Goal: Task Accomplishment & Management: Manage account settings

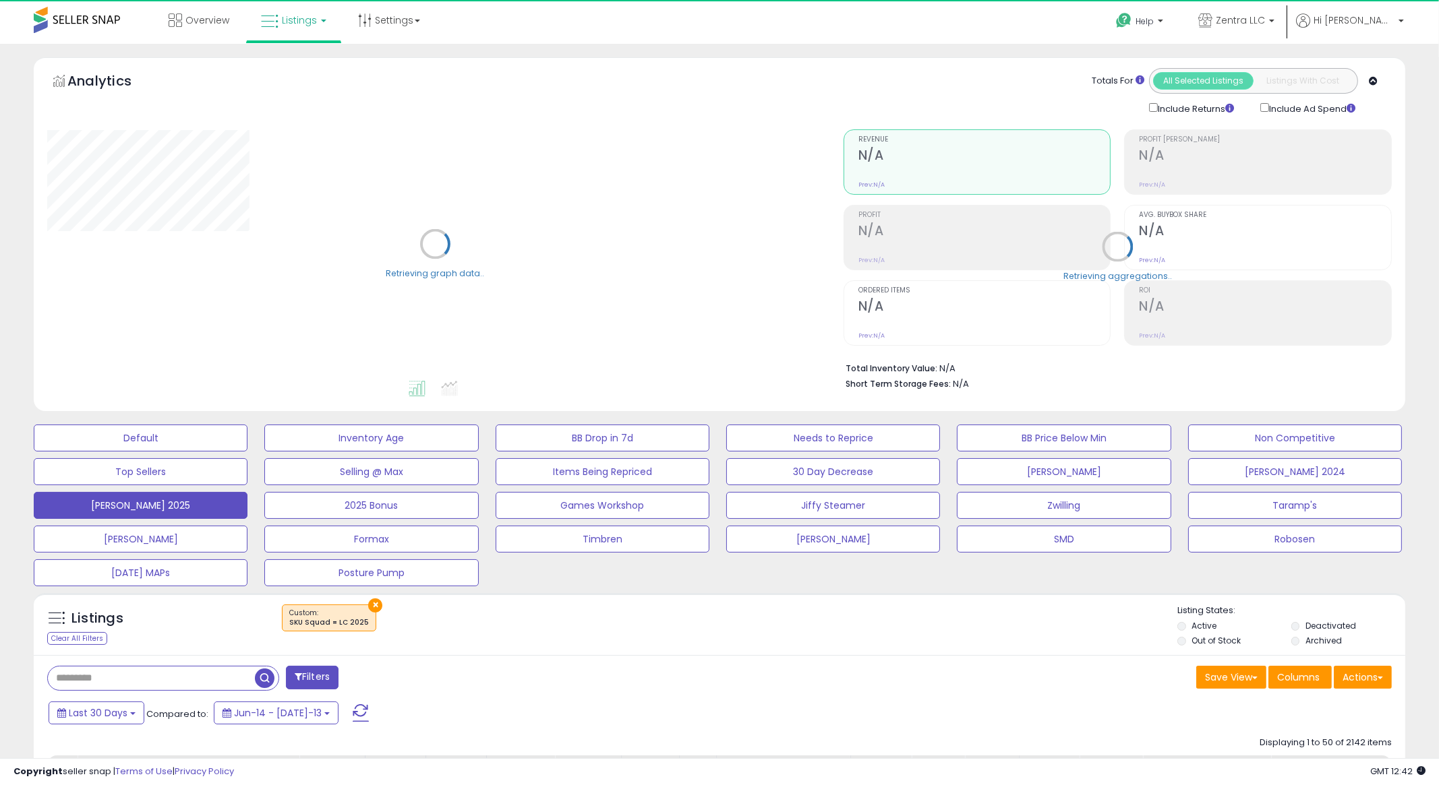
select select "**"
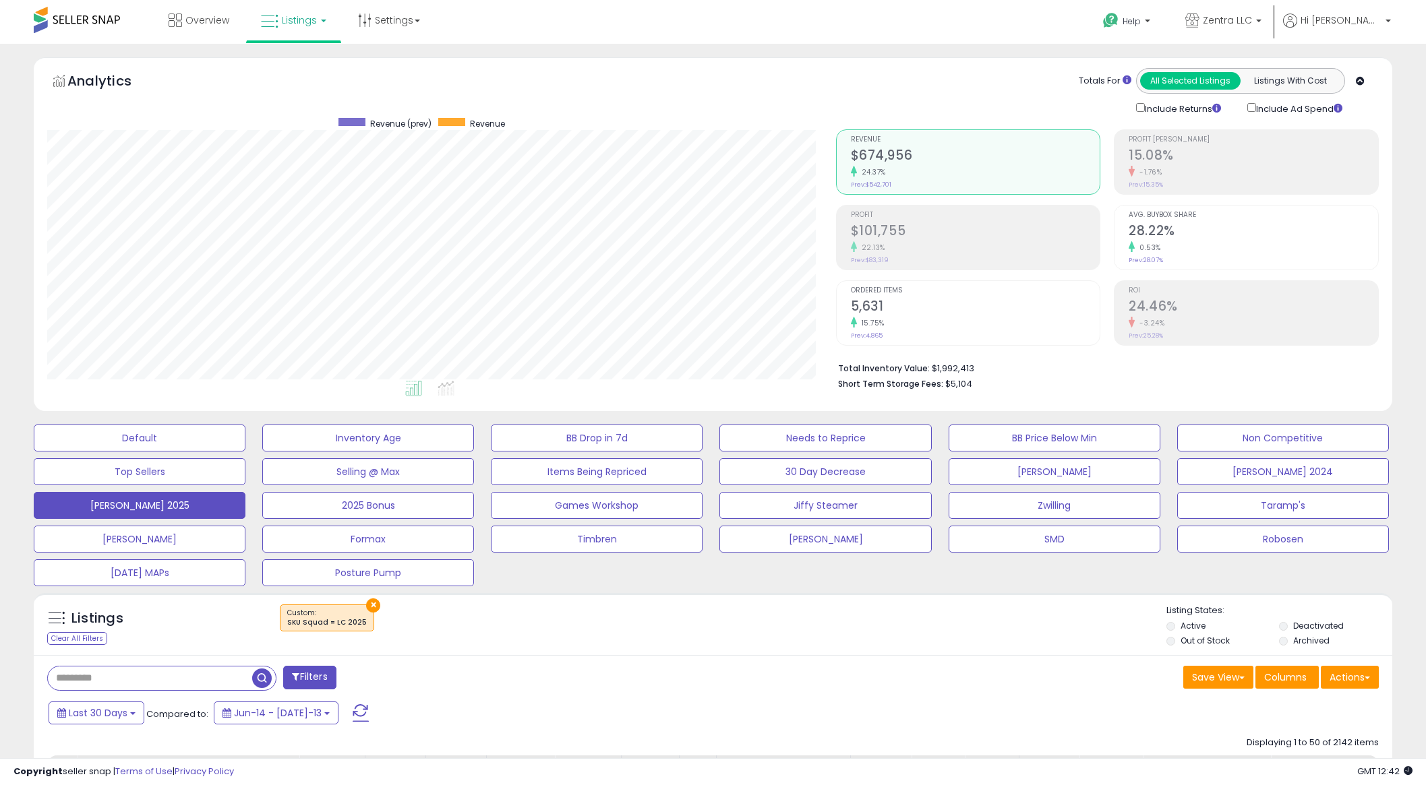
scroll to position [276, 788]
click at [128, 717] on button "Last 30 Days" at bounding box center [97, 713] width 96 height 23
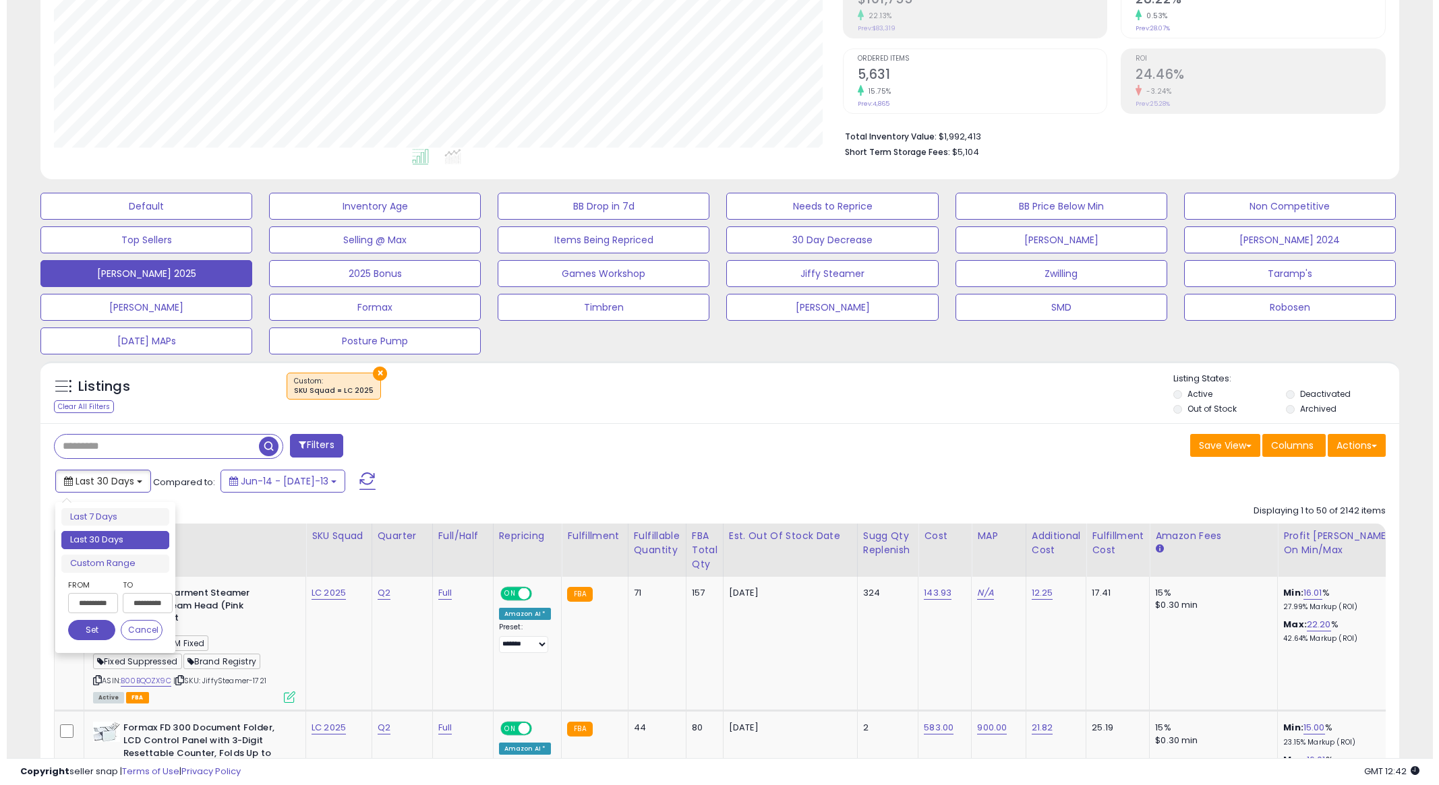
scroll to position [233, 0]
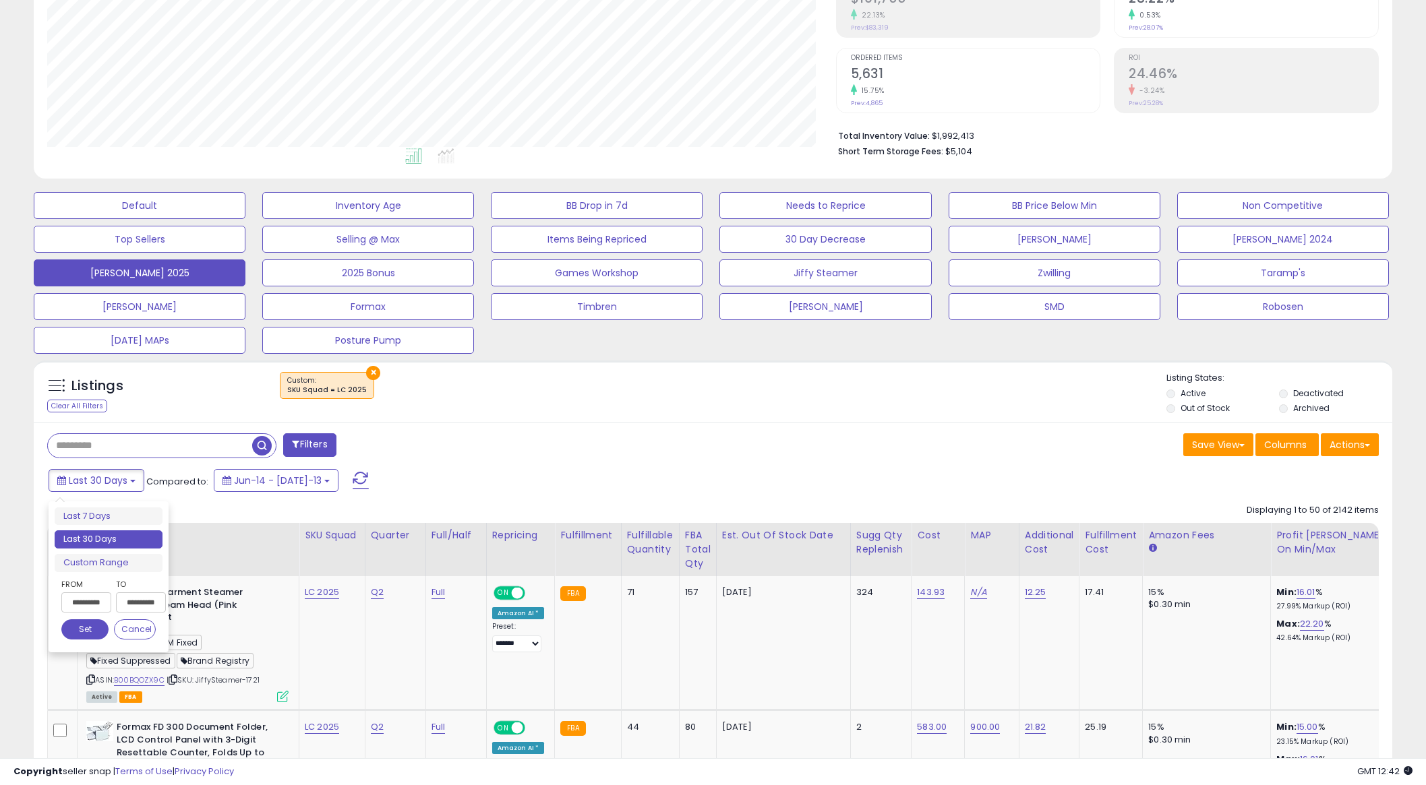
click at [76, 609] on input "**********" at bounding box center [86, 603] width 50 height 20
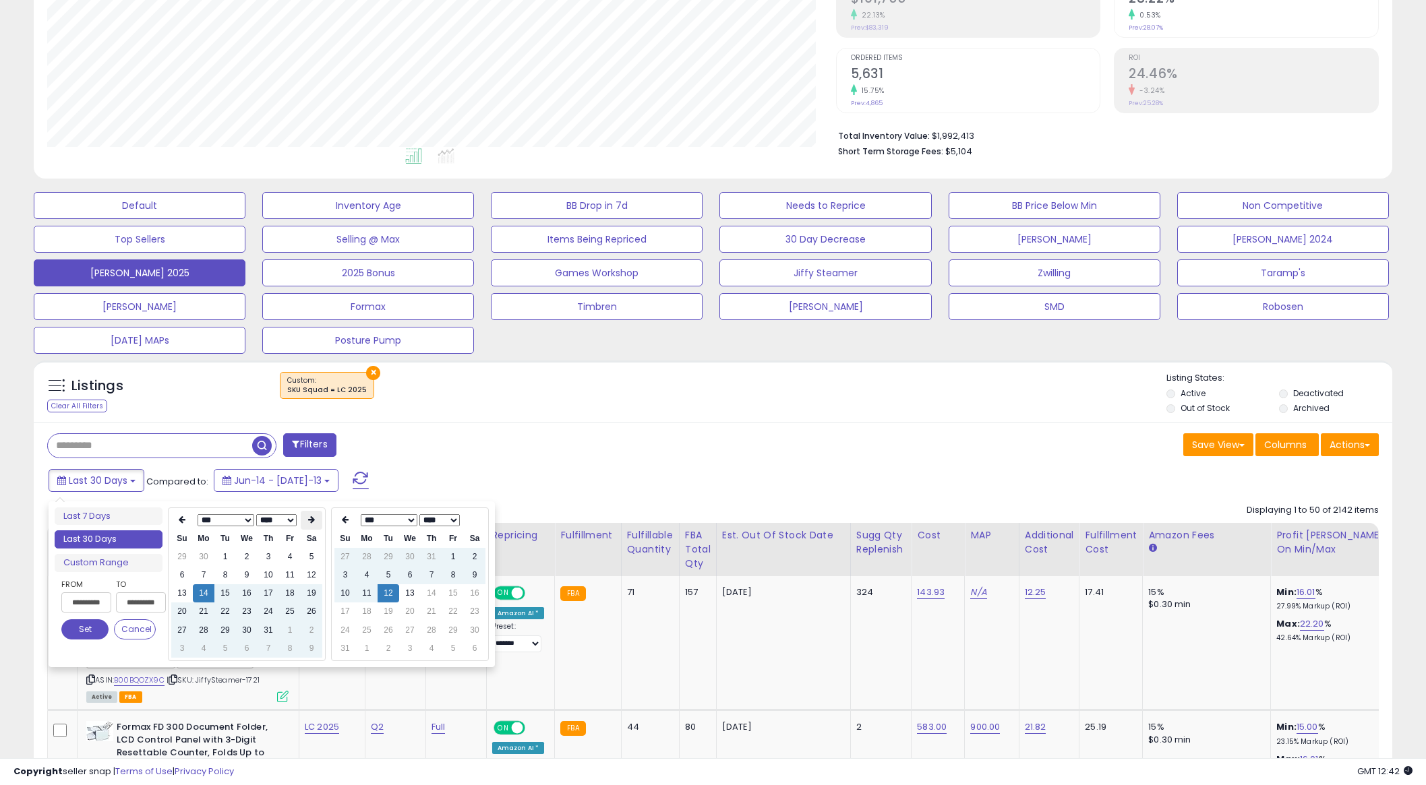
click at [303, 522] on th at bounding box center [312, 520] width 22 height 19
click at [223, 595] on td "12" at bounding box center [225, 594] width 22 height 18
type input "**********"
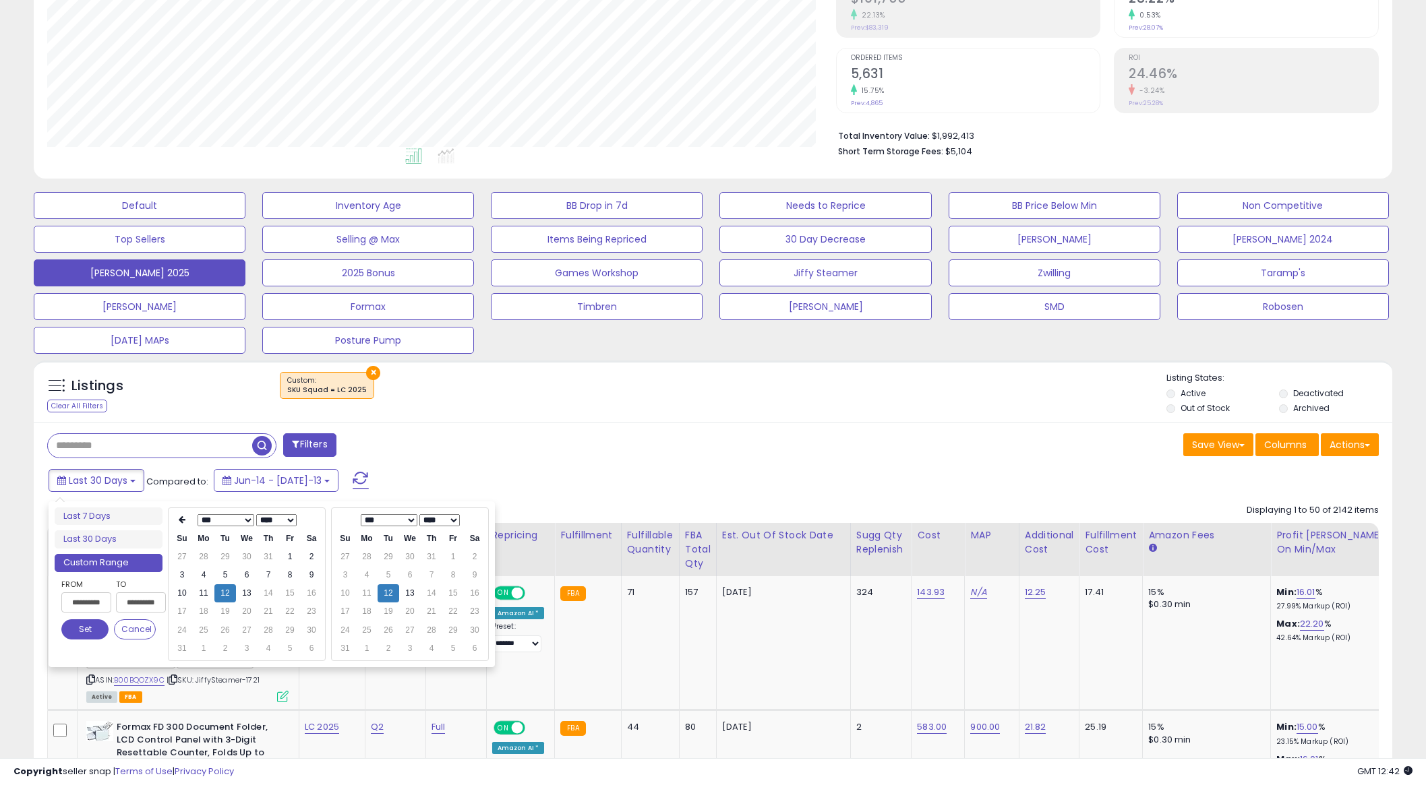
click at [506, 414] on div "Listings Clear All Filters × Listing States:" at bounding box center [713, 395] width 1358 height 46
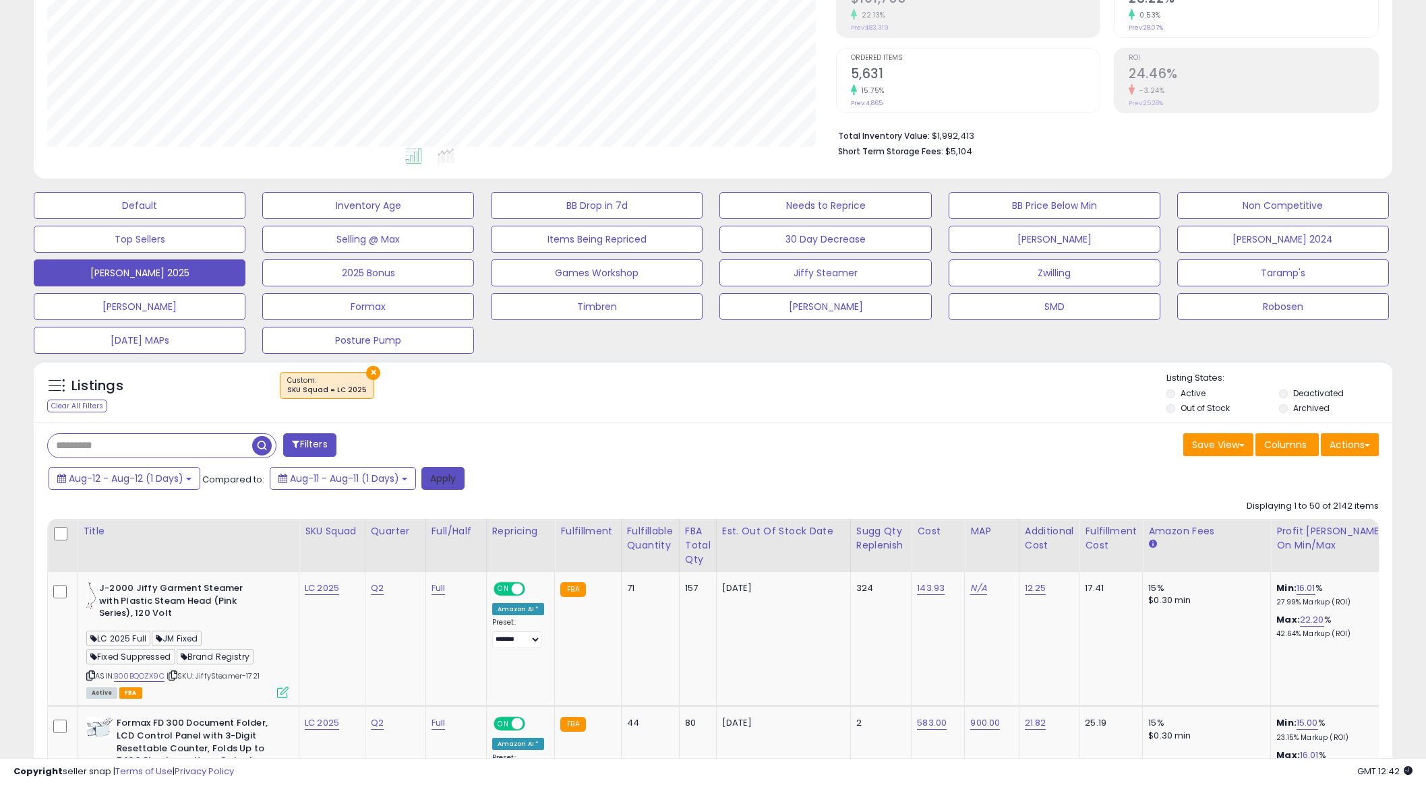
click at [443, 482] on button "Apply" at bounding box center [442, 478] width 43 height 23
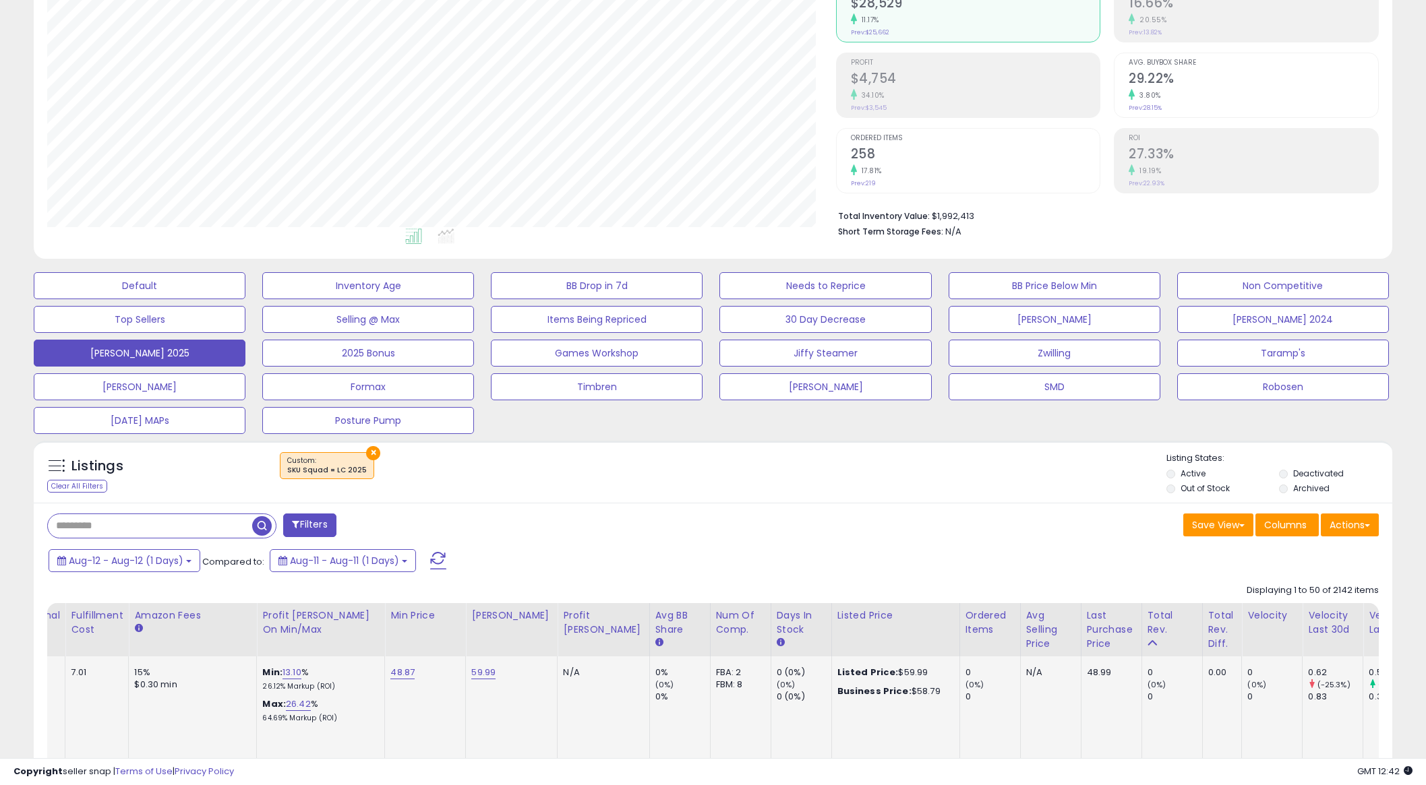
scroll to position [0, 1009]
click at [1147, 632] on div "Total Rev." at bounding box center [1171, 623] width 49 height 28
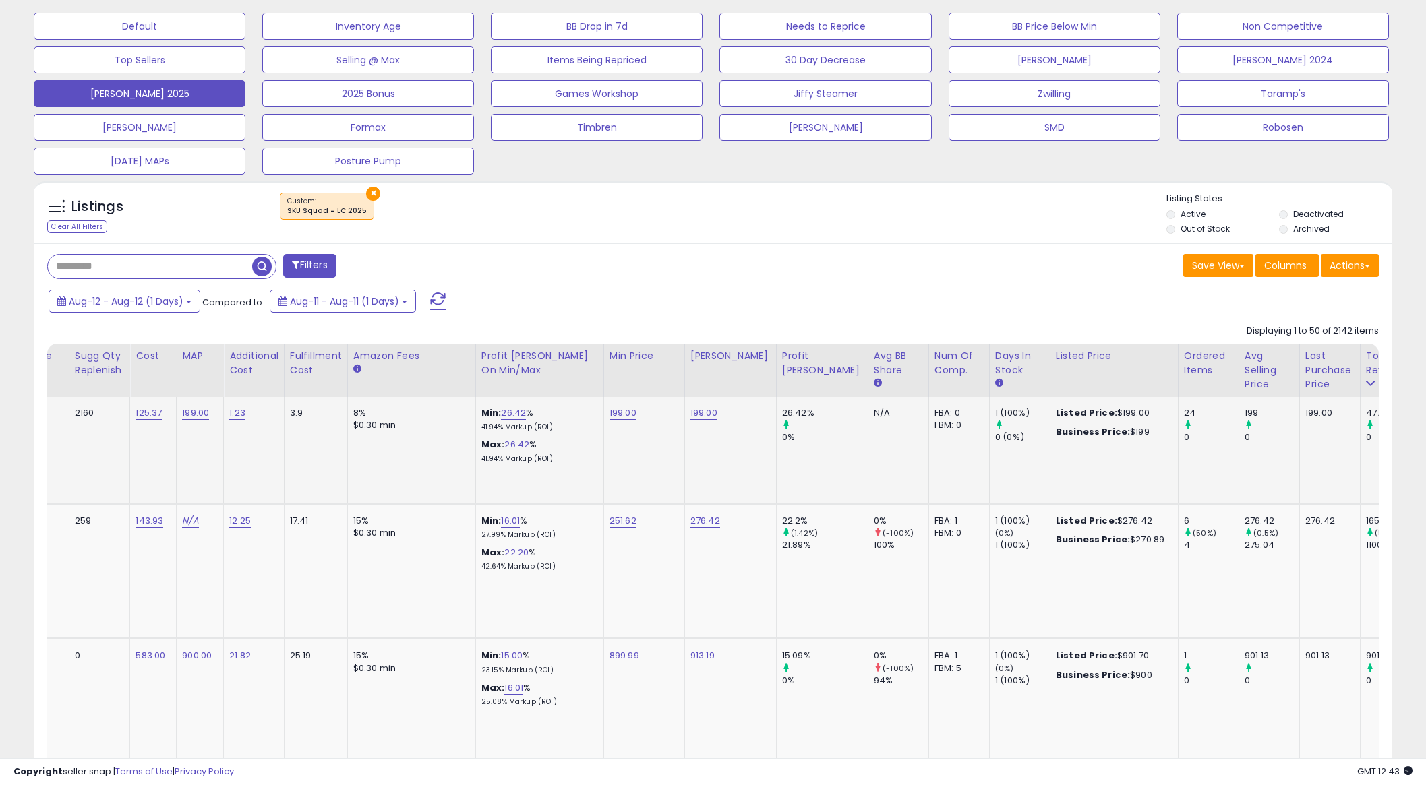
scroll to position [0, 0]
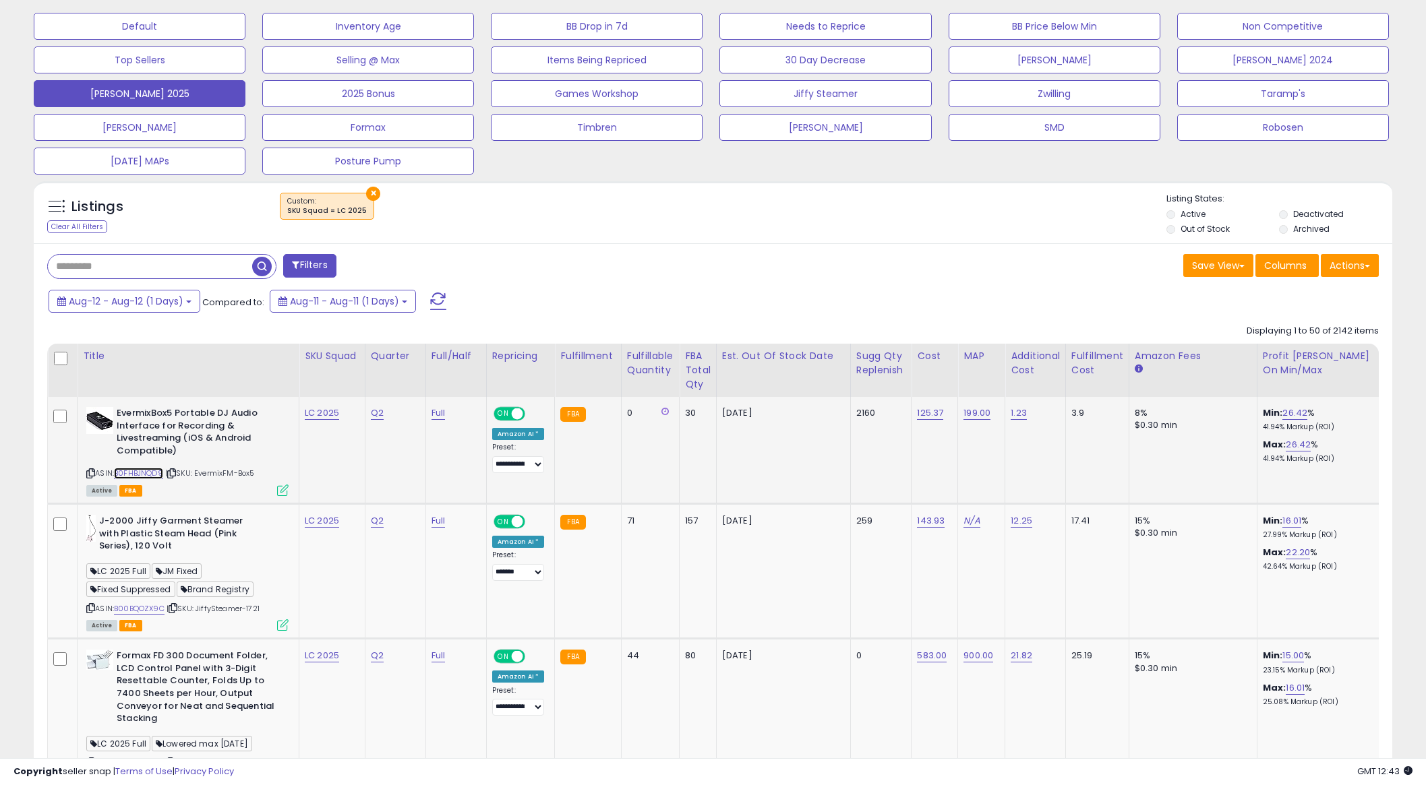
click at [152, 473] on link "B0FHBJNQD9" at bounding box center [138, 473] width 49 height 11
click at [91, 473] on icon at bounding box center [90, 473] width 9 height 7
click at [91, 470] on icon at bounding box center [90, 473] width 9 height 7
click at [148, 471] on link "B0FHBJNQD9" at bounding box center [138, 473] width 49 height 11
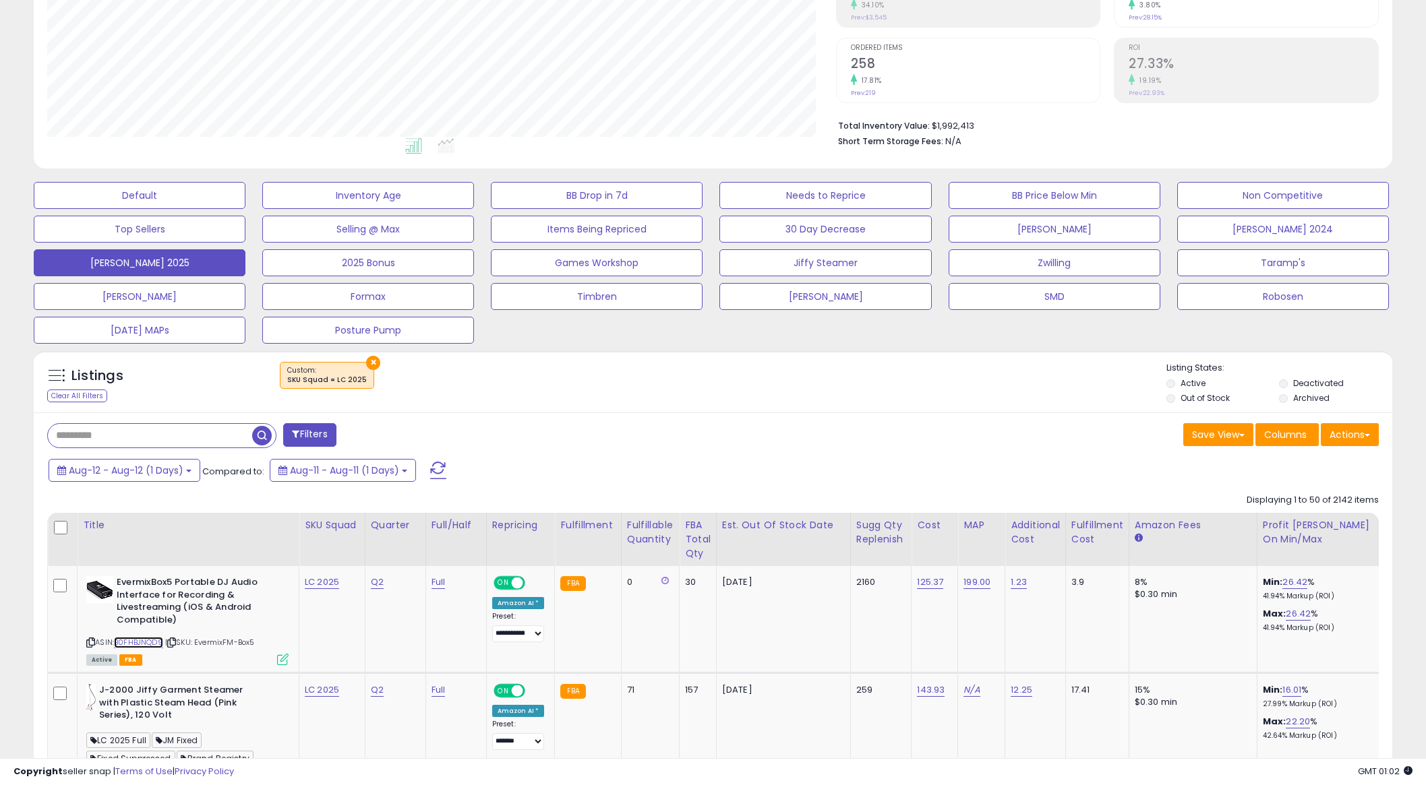
scroll to position [249, 0]
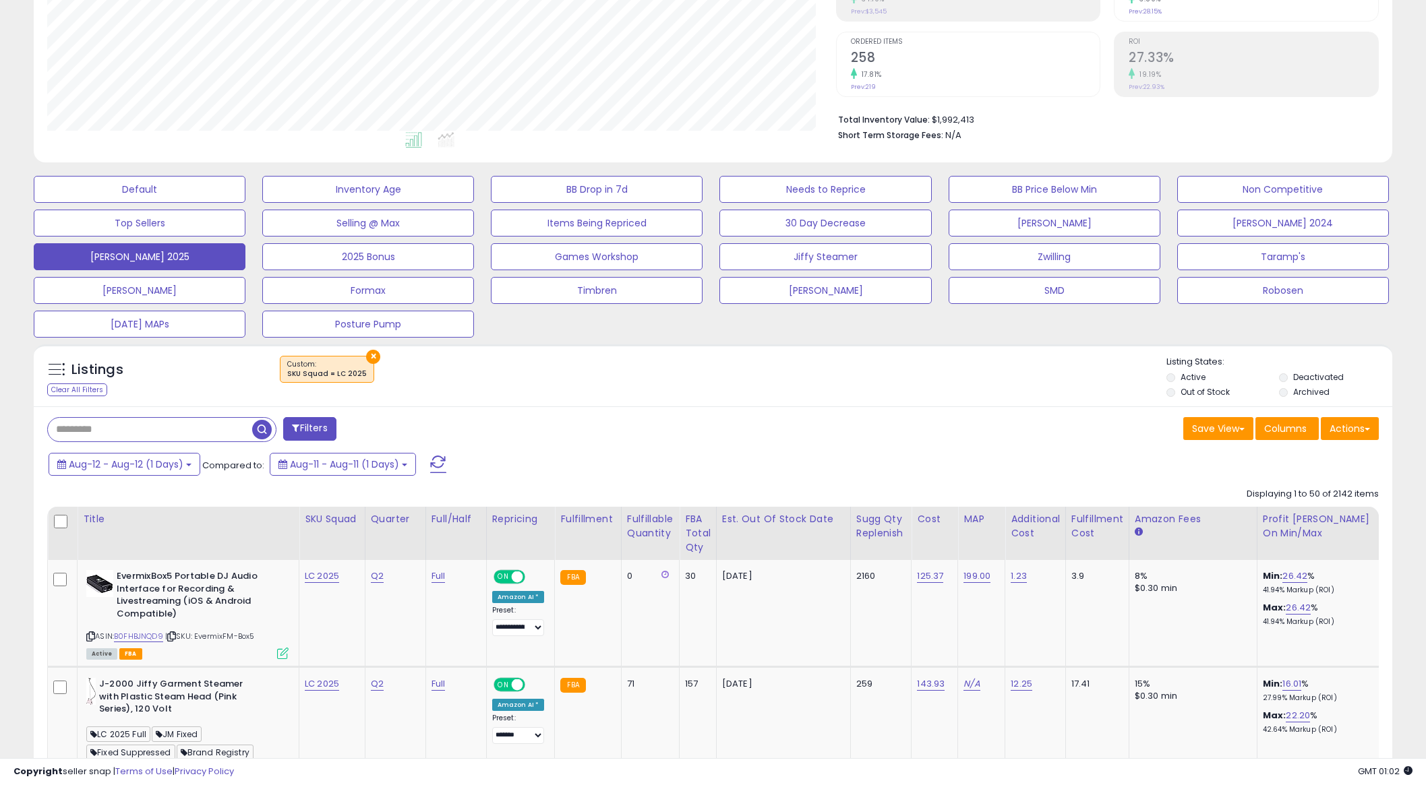
click at [431, 463] on span at bounding box center [438, 465] width 16 height 18
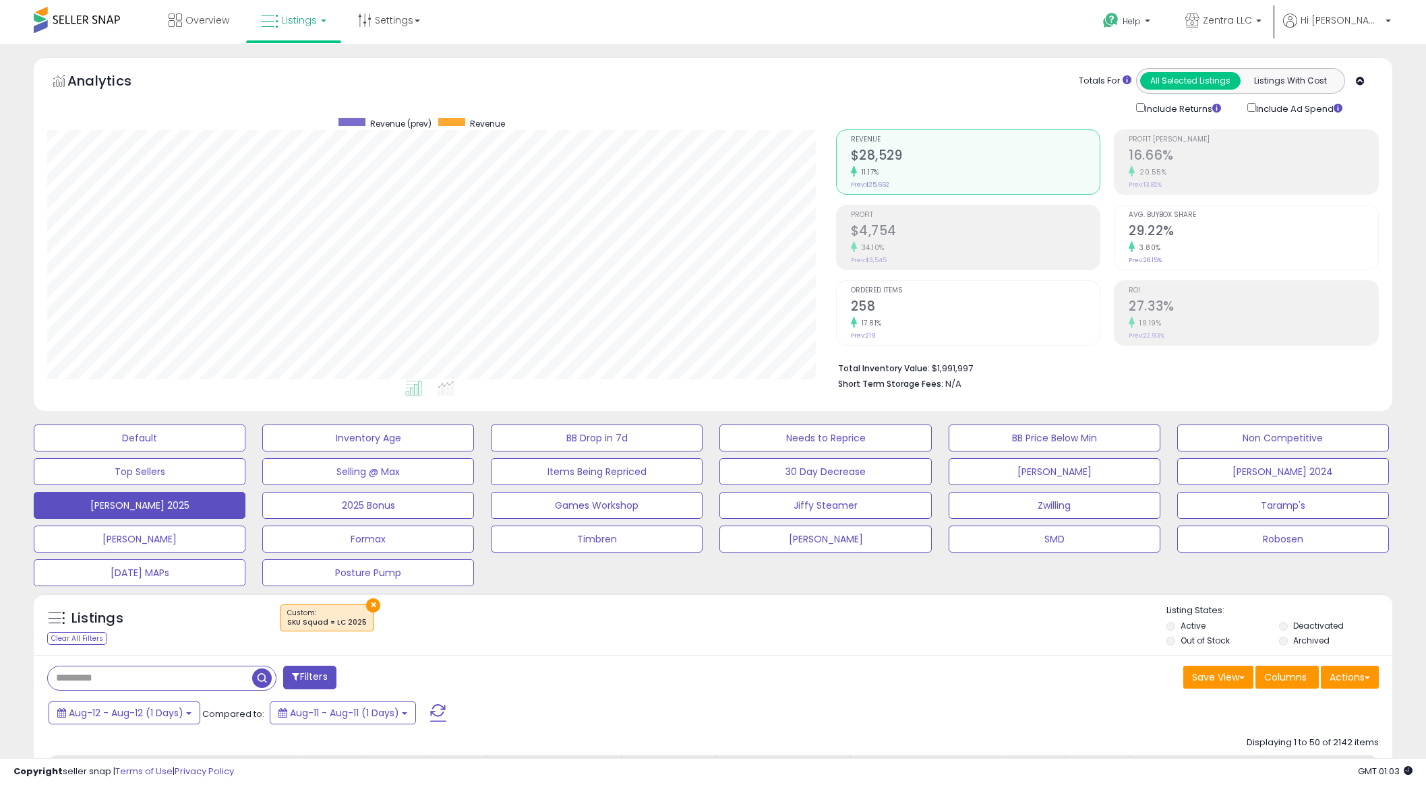
scroll to position [276, 788]
click at [435, 710] on span at bounding box center [438, 714] width 16 height 18
click at [0, 0] on div "Retrieving listings data.." at bounding box center [0, 0] width 0 height 0
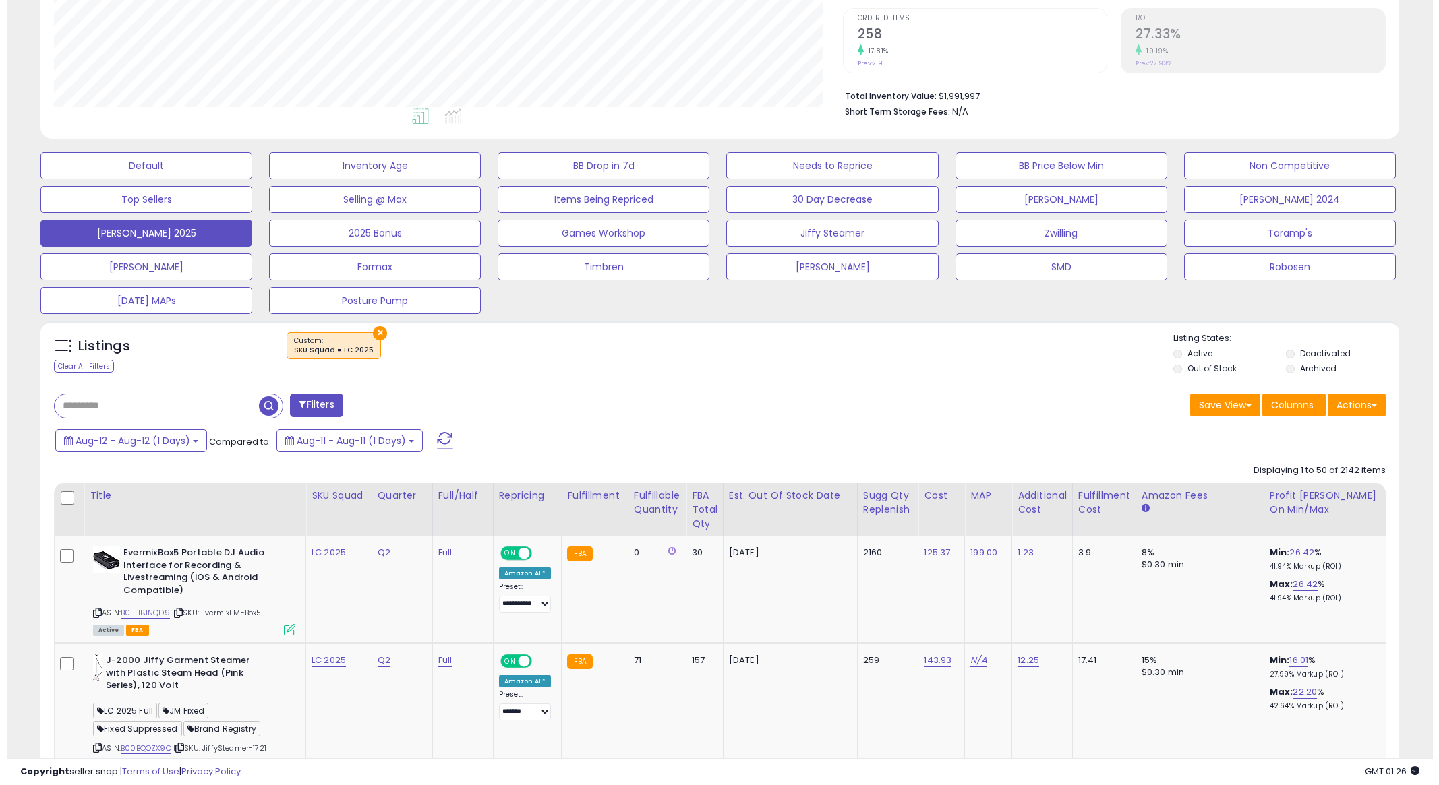
scroll to position [0, 0]
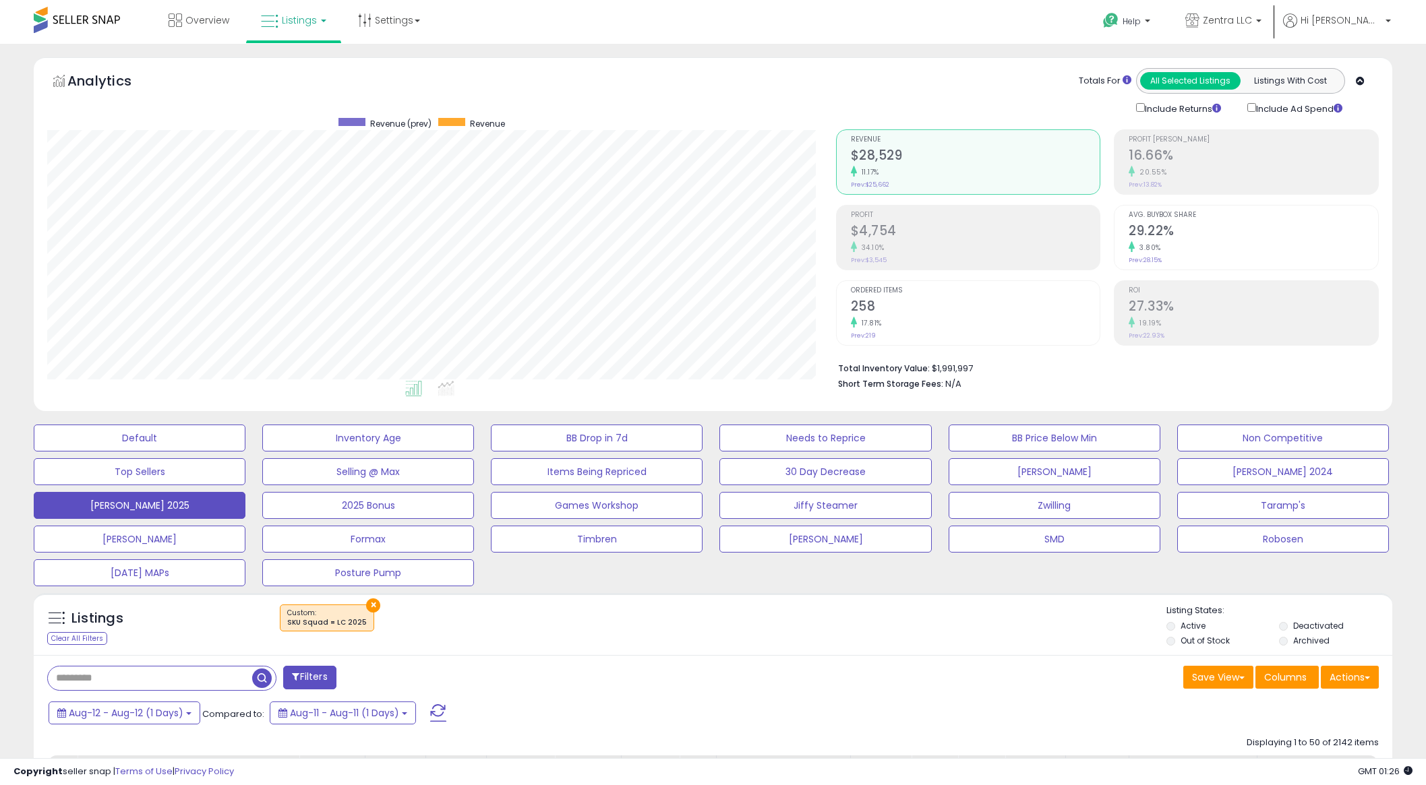
click at [435, 707] on span at bounding box center [438, 714] width 16 height 18
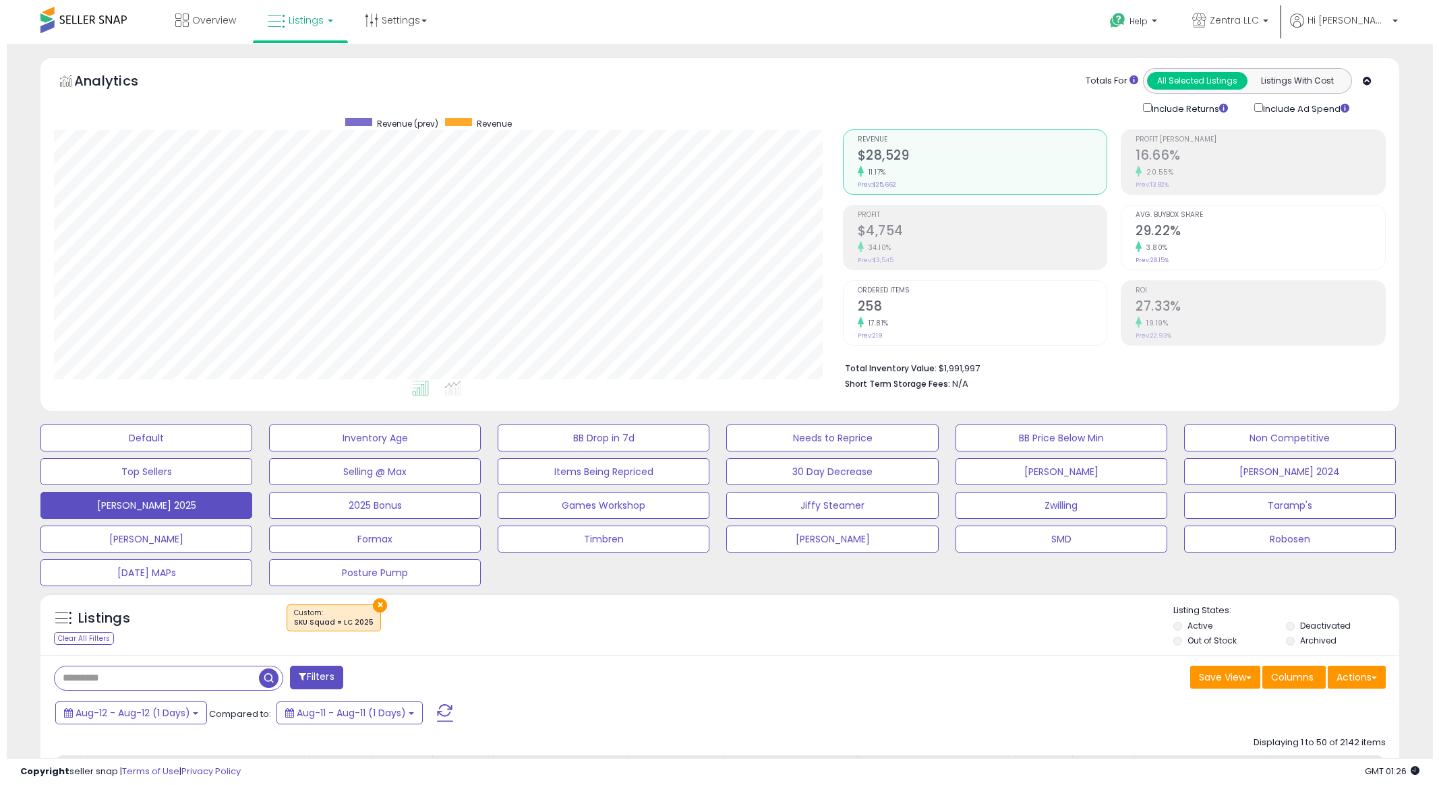
scroll to position [276, 788]
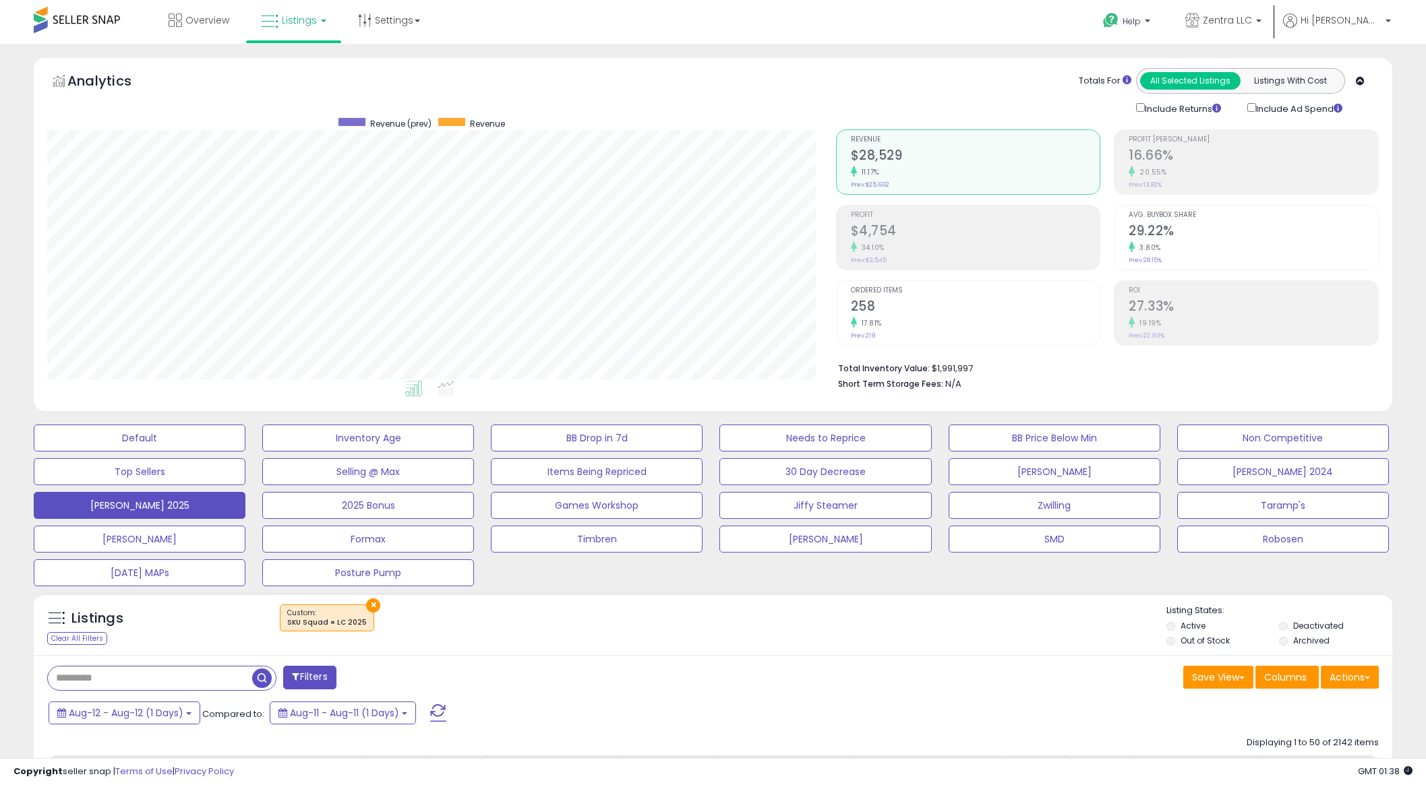
click at [432, 709] on span at bounding box center [438, 714] width 16 height 18
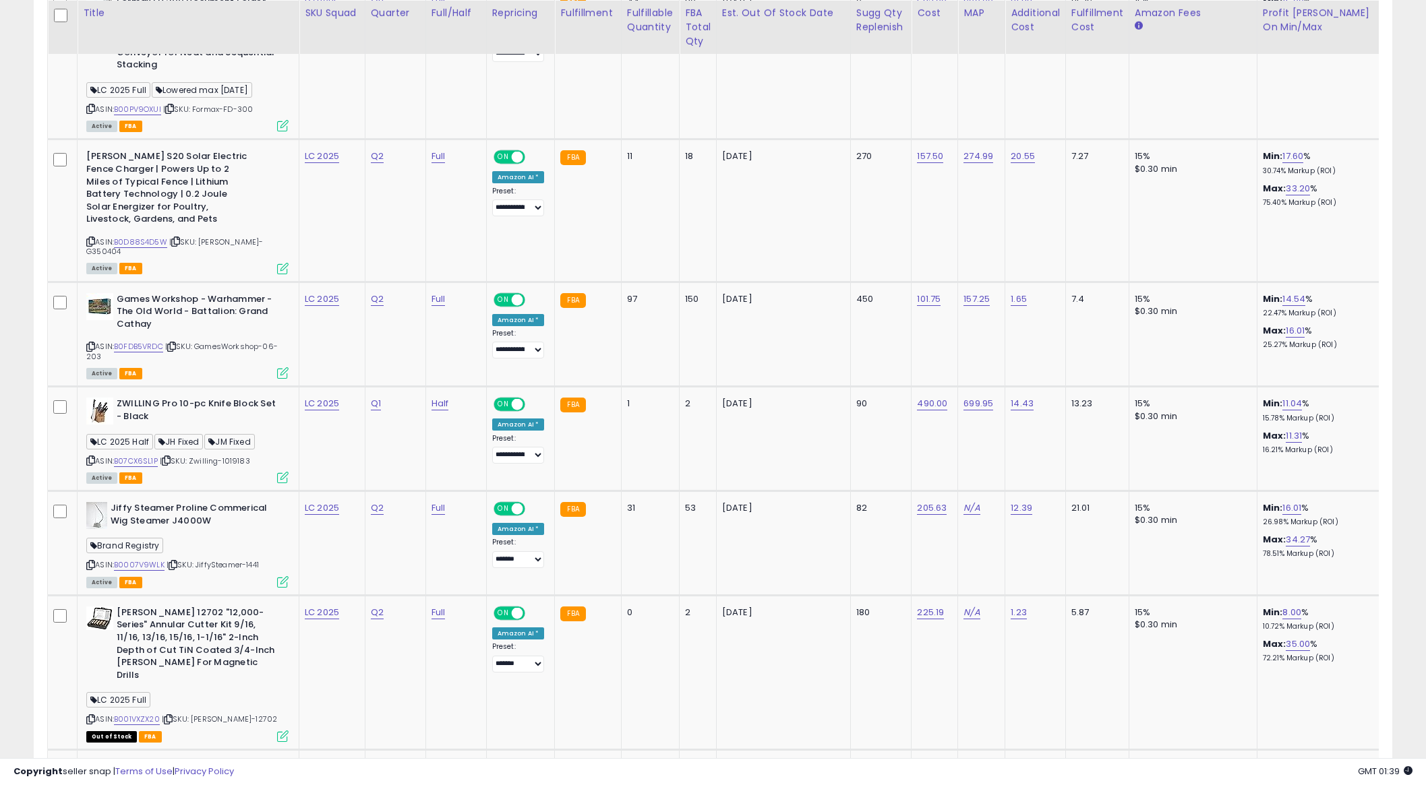
scroll to position [0, 1011]
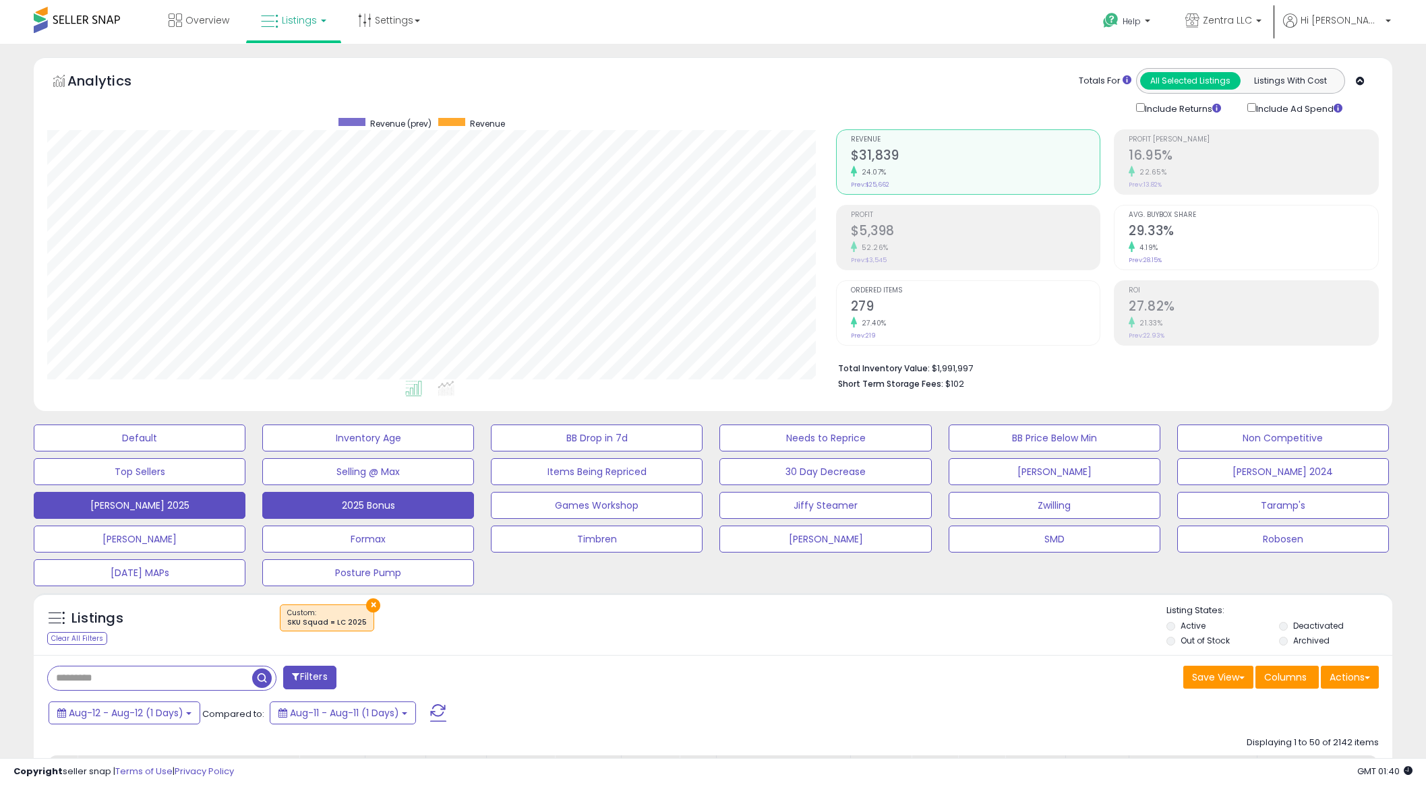
click at [245, 452] on button "2025 Bonus" at bounding box center [140, 438] width 212 height 27
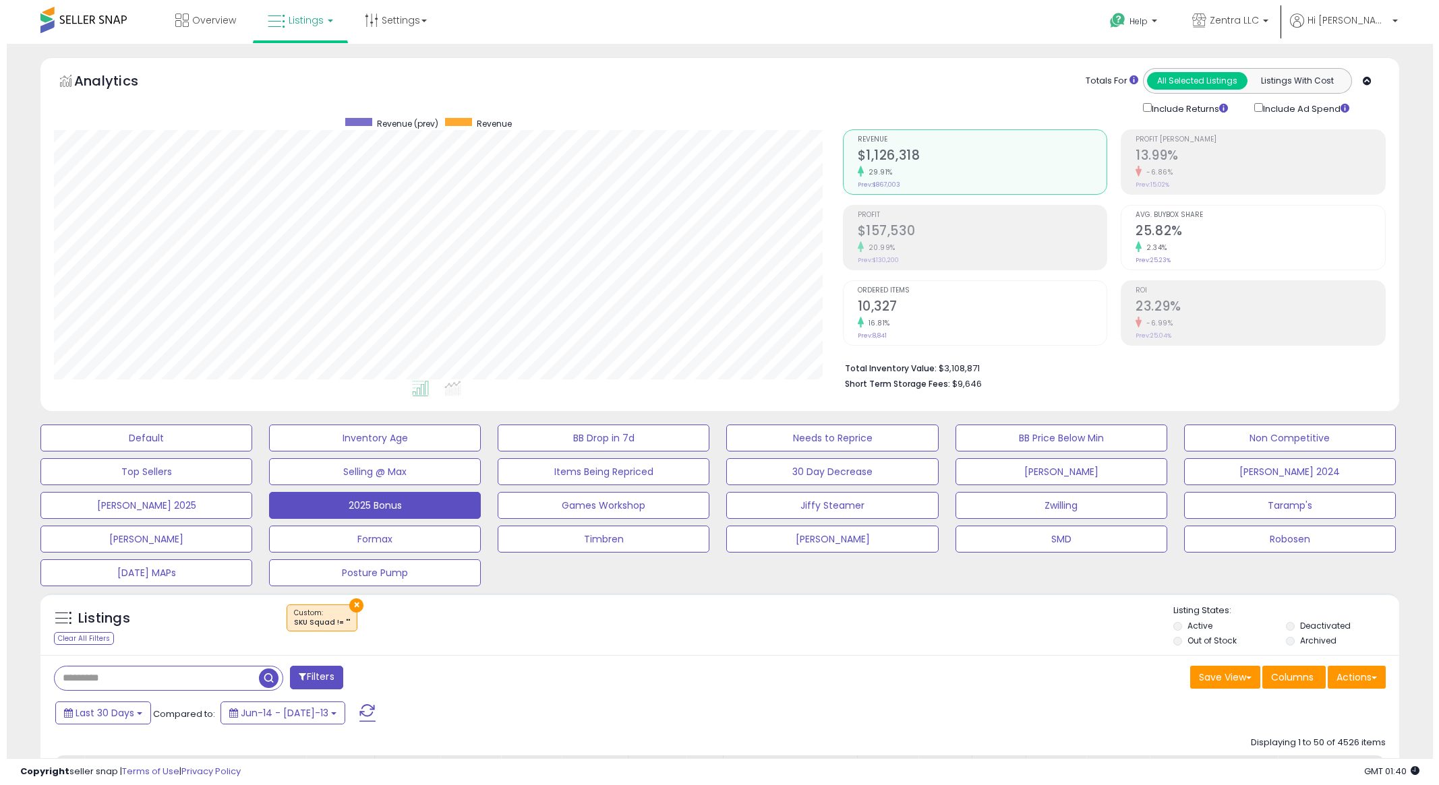
scroll to position [276, 788]
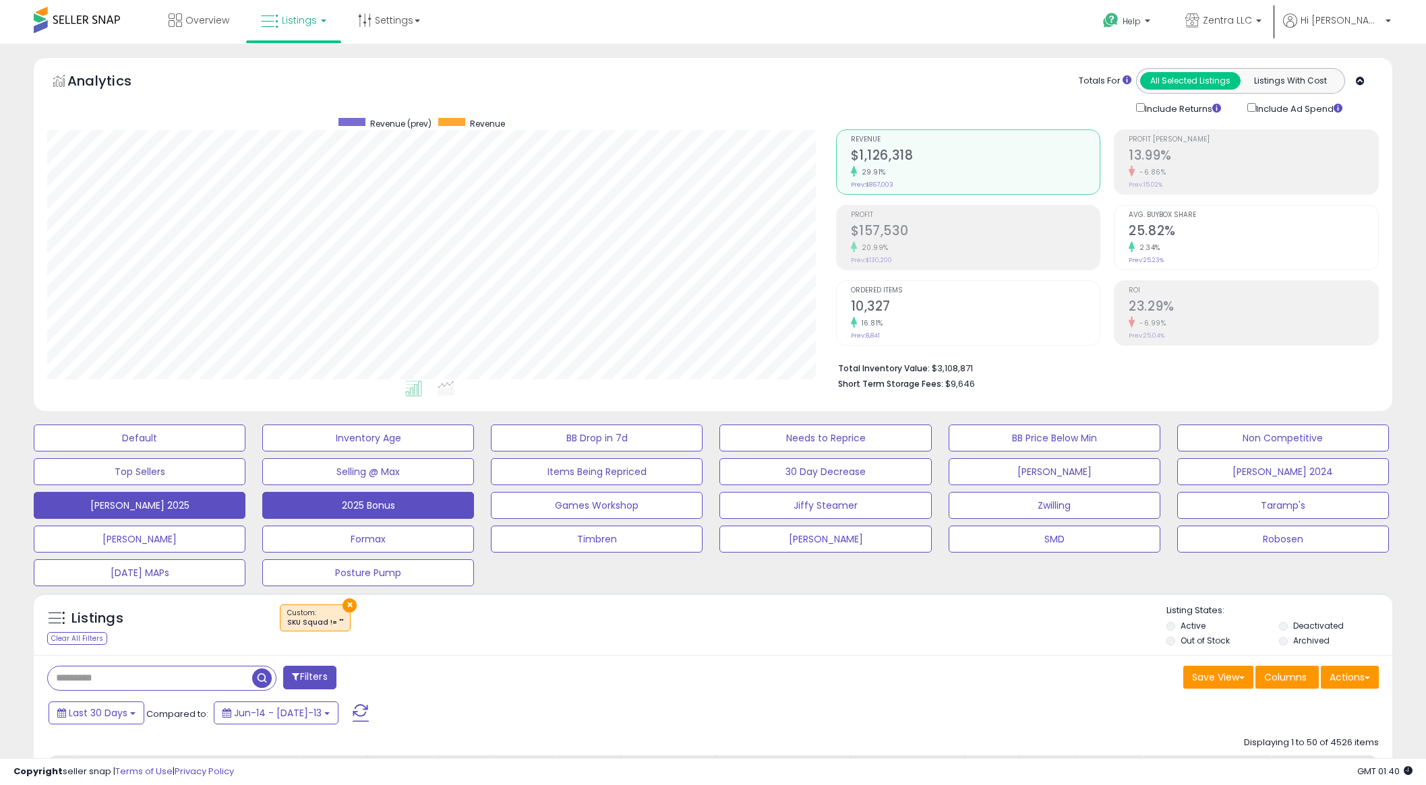
click at [159, 452] on button "[PERSON_NAME] 2025" at bounding box center [140, 438] width 212 height 27
click at [297, 673] on span at bounding box center [295, 676] width 7 height 9
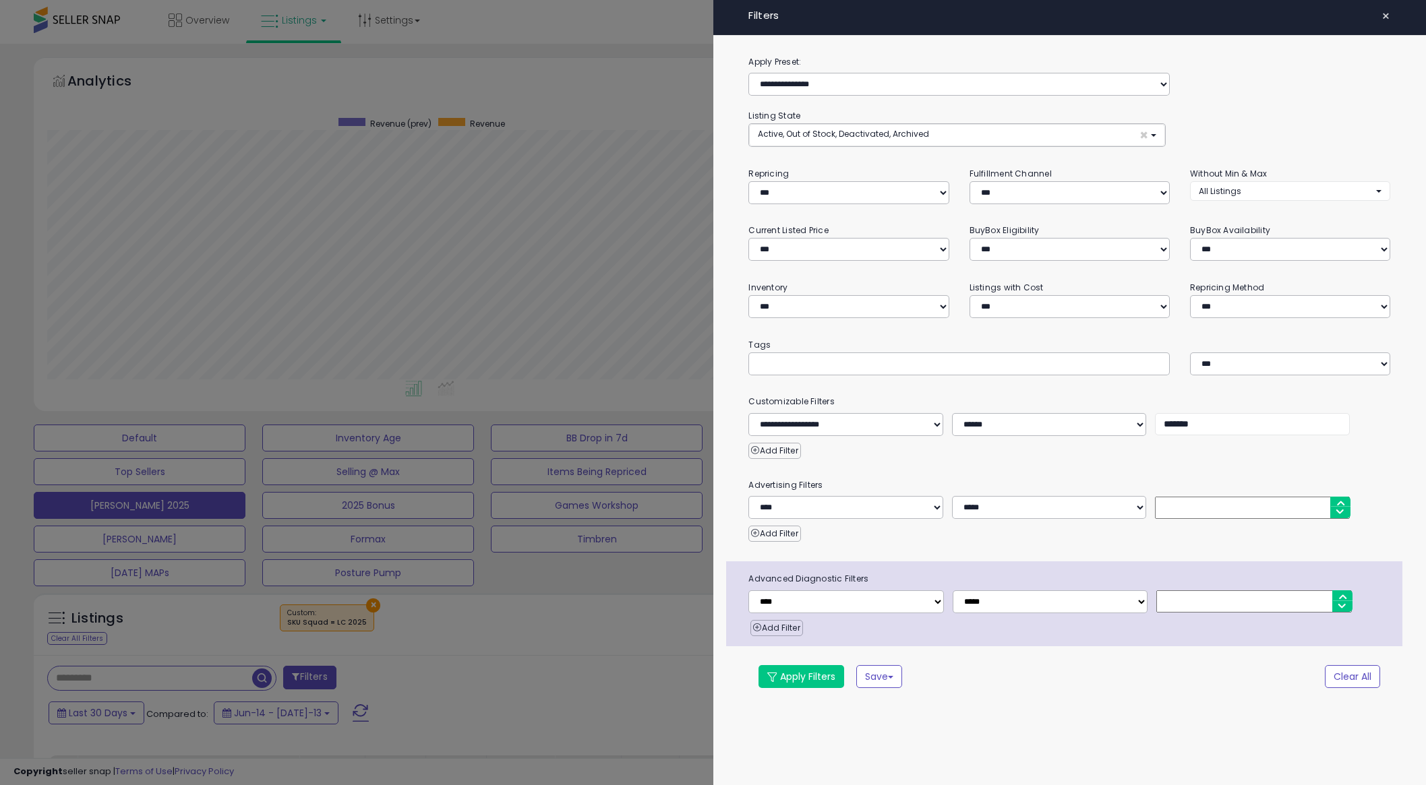
scroll to position [276, 796]
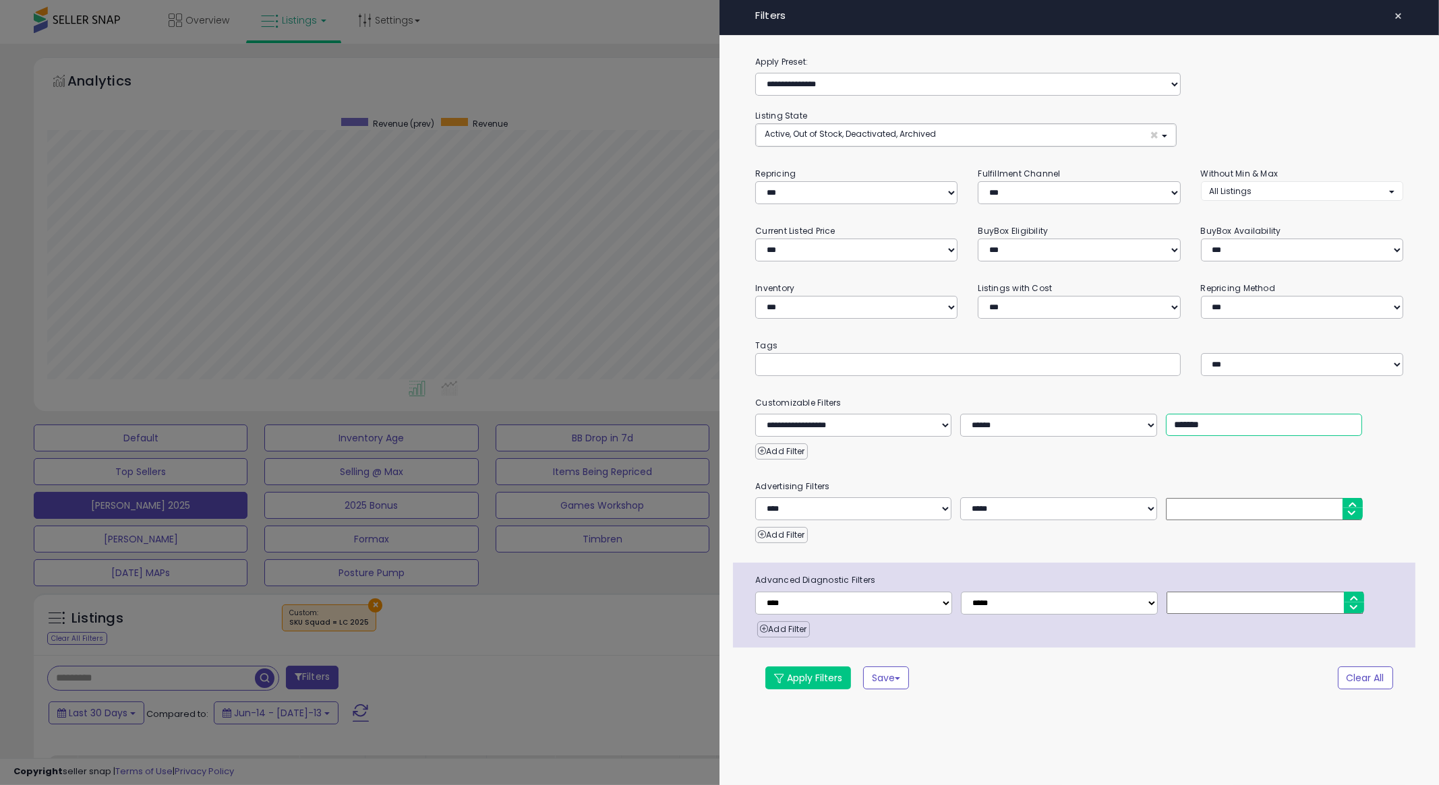
click at [1184, 427] on input "*******" at bounding box center [1264, 425] width 196 height 22
type input "*******"
click at [492, 659] on div at bounding box center [719, 392] width 1439 height 785
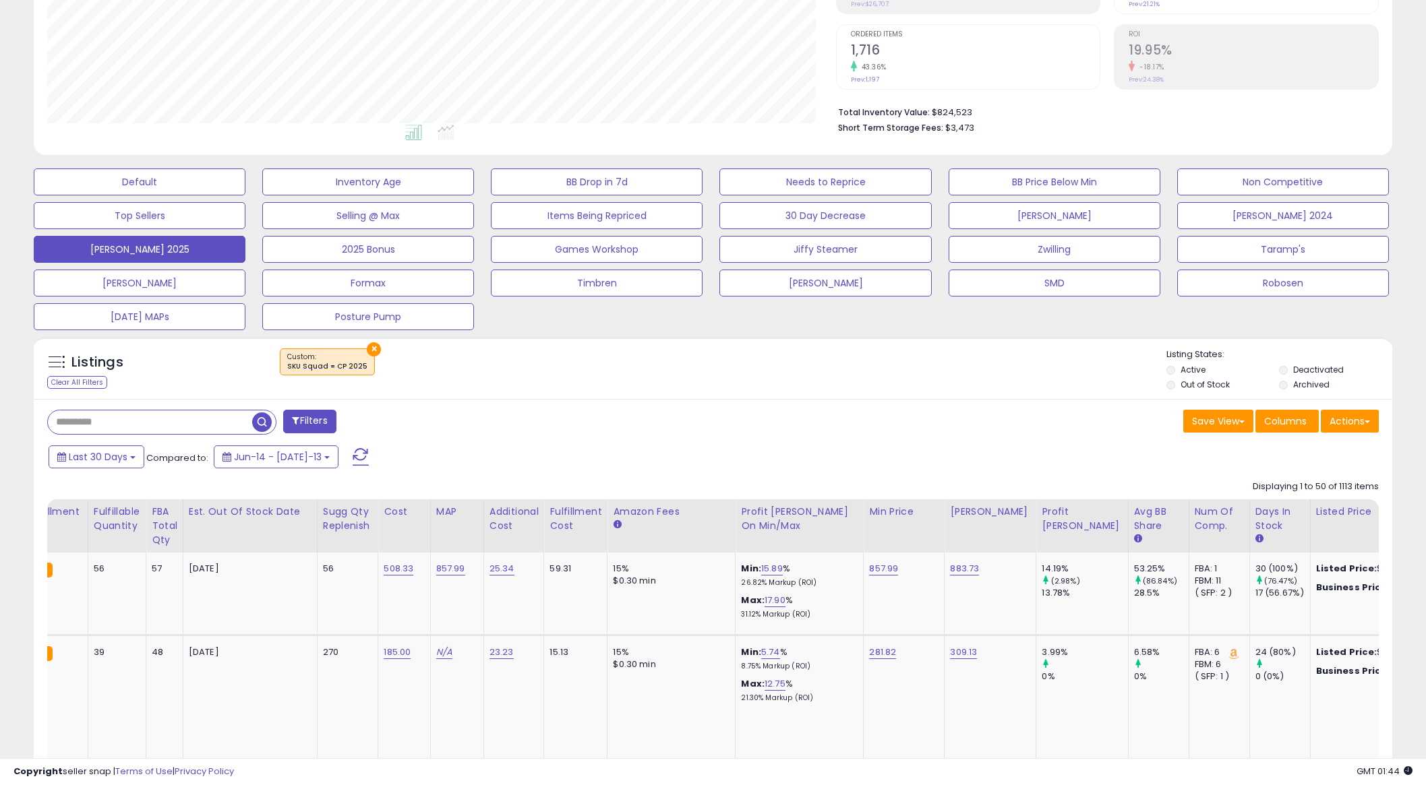
scroll to position [0, 534]
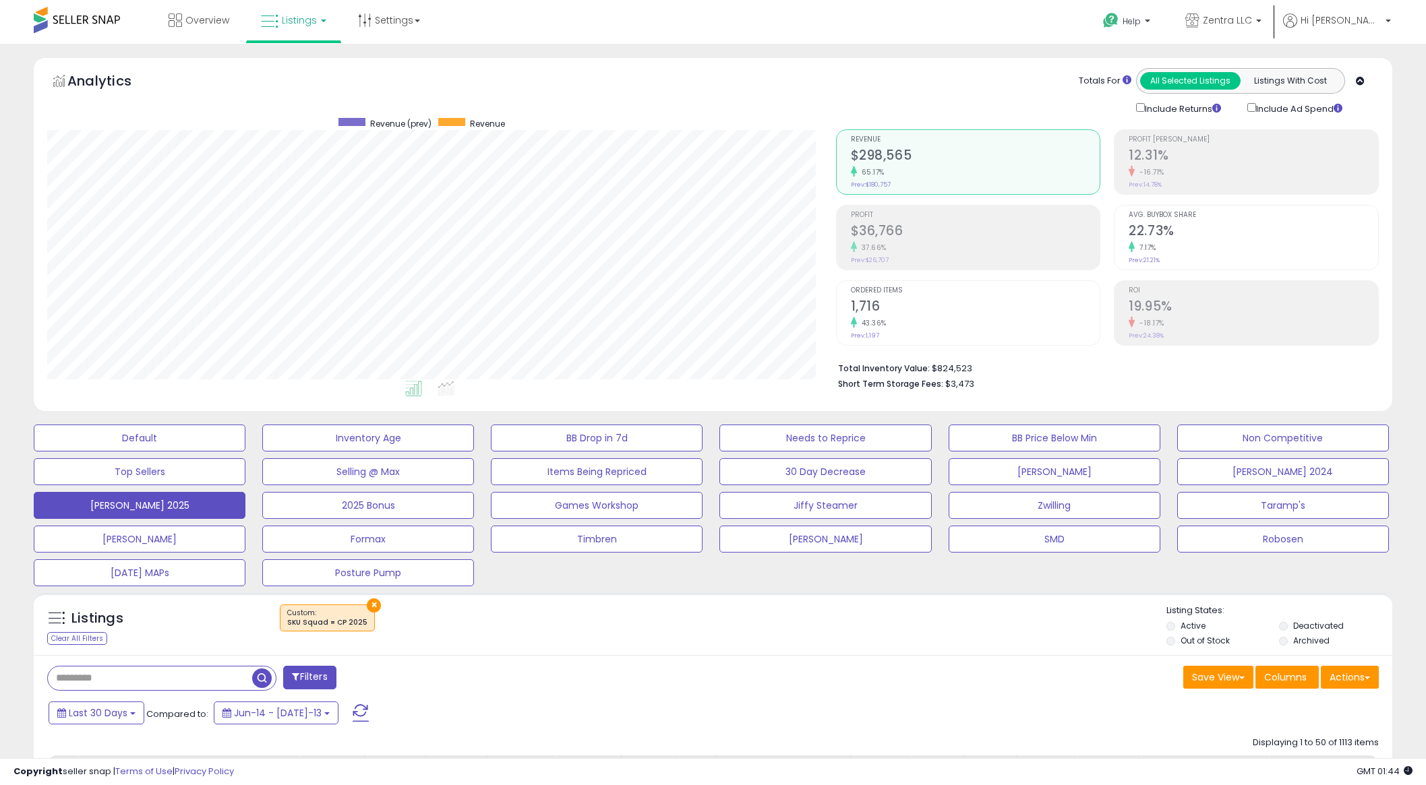
click at [319, 674] on button "Filters" at bounding box center [309, 678] width 53 height 24
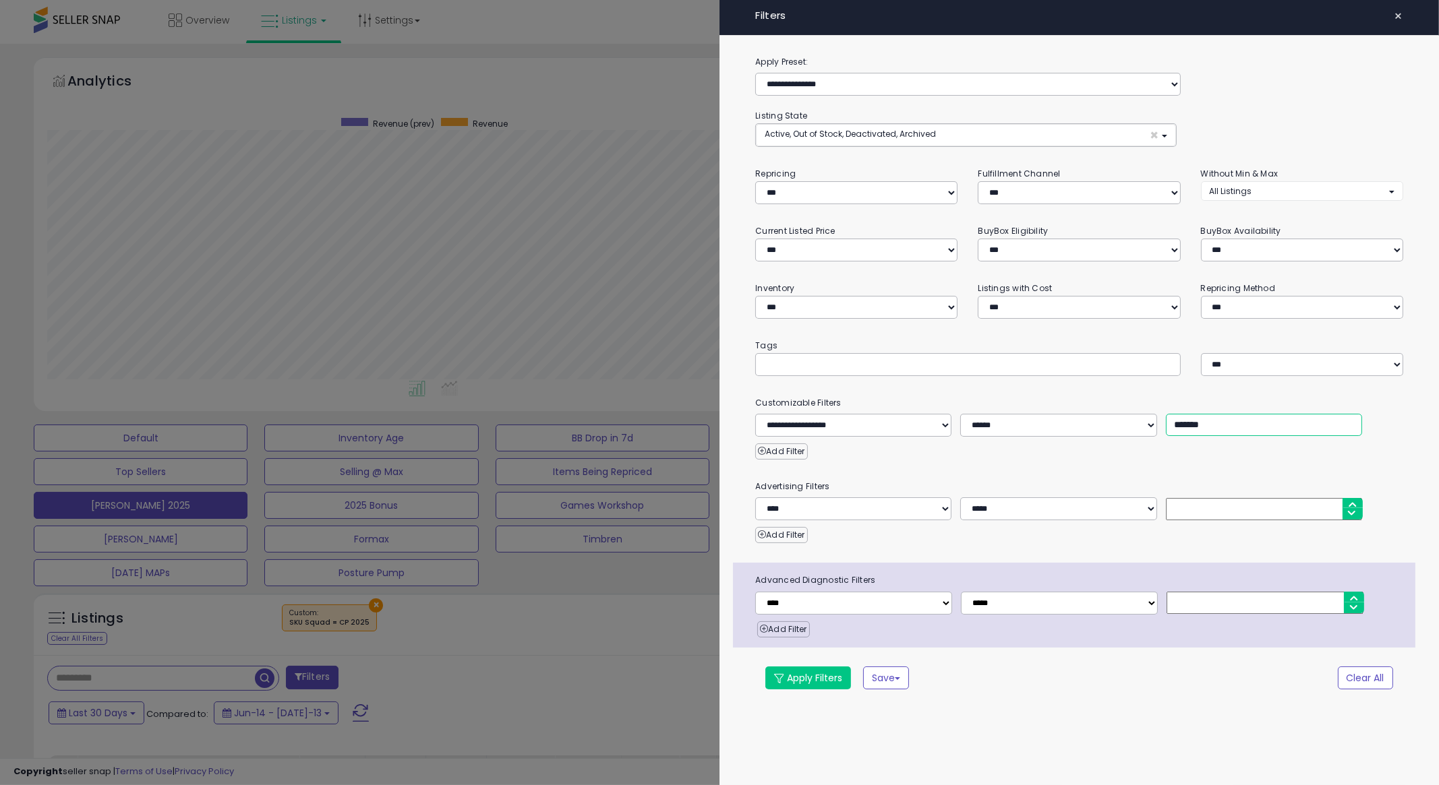
click at [1180, 433] on input "*******" at bounding box center [1264, 425] width 196 height 22
type input "*******"
click at [668, 643] on div at bounding box center [719, 392] width 1439 height 785
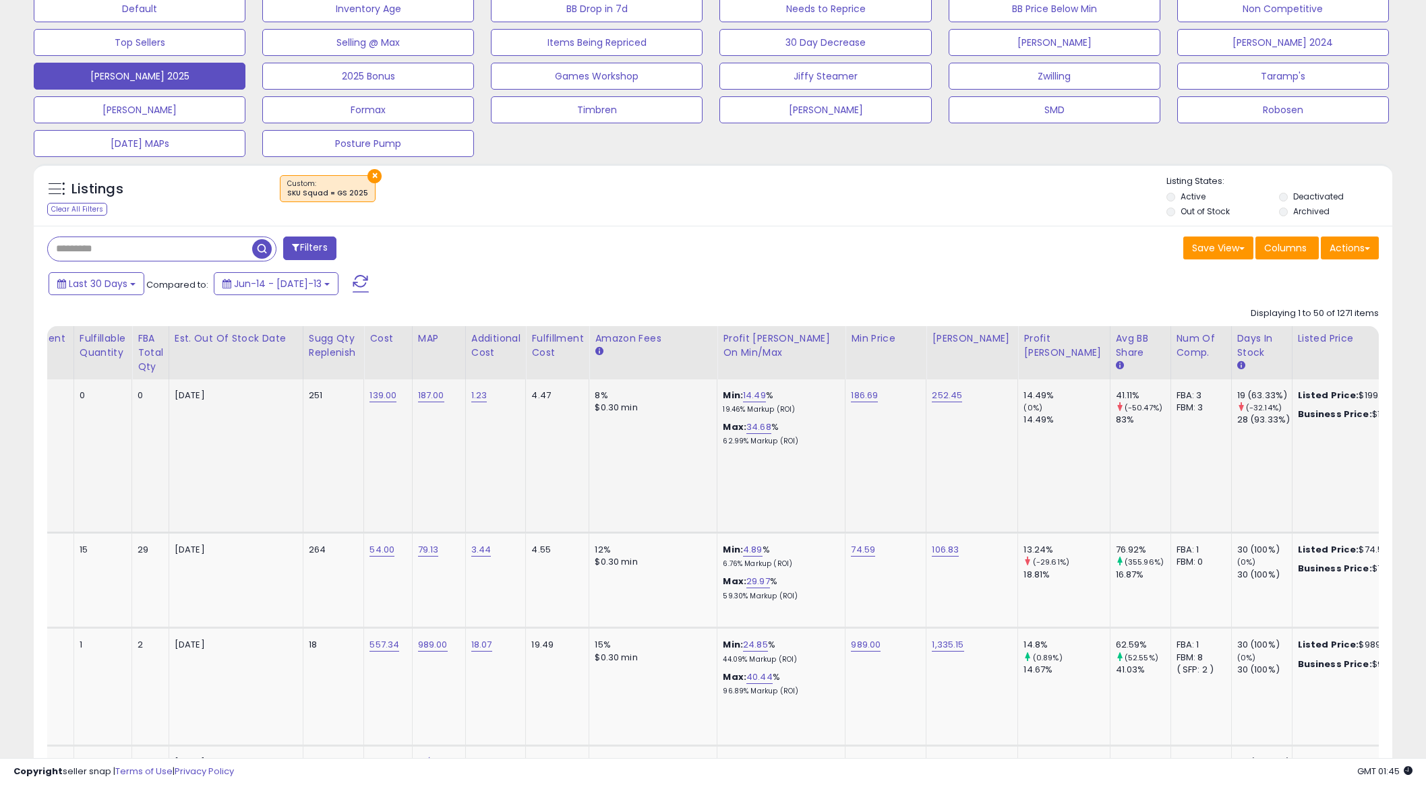
scroll to position [0, 0]
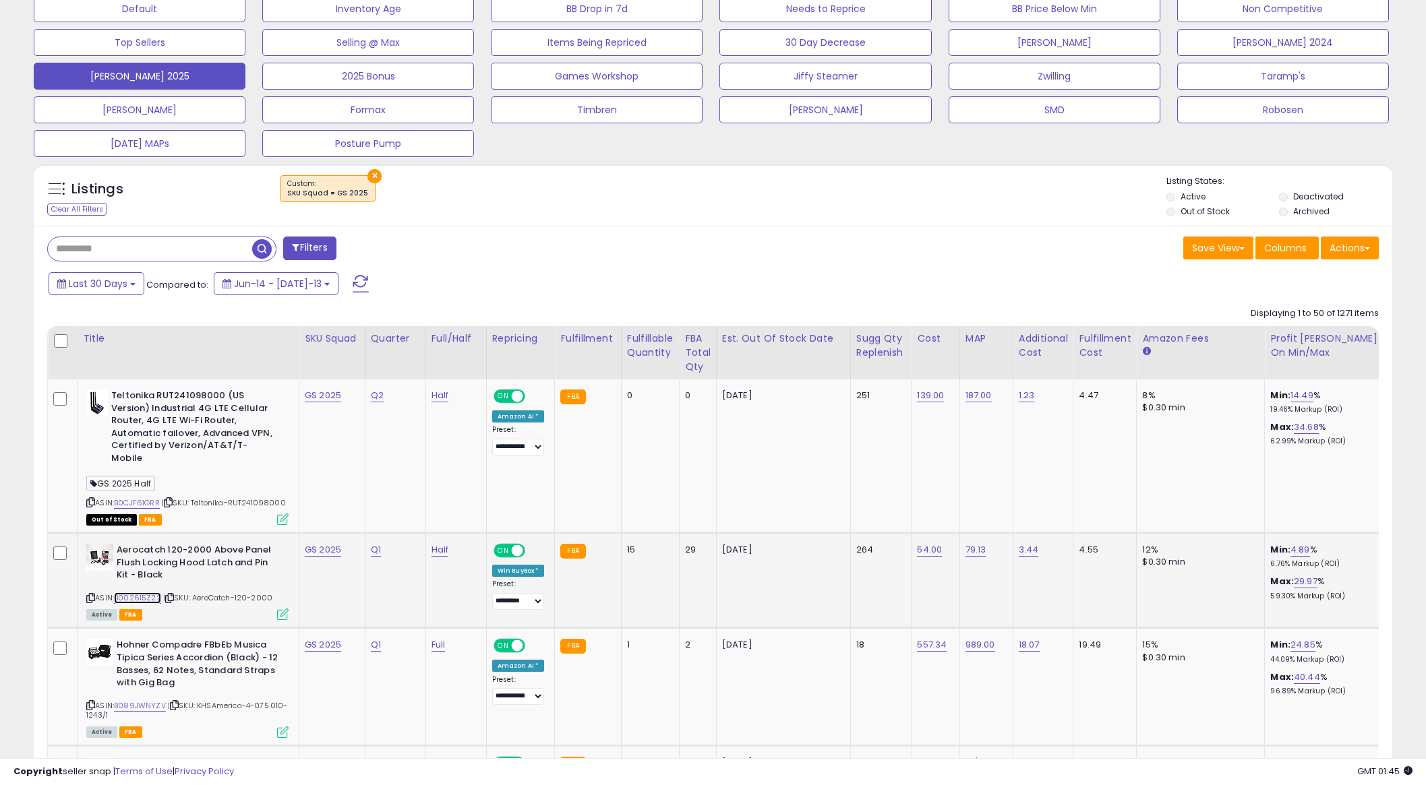
click at [129, 593] on link "B0026I5Z22" at bounding box center [137, 598] width 47 height 11
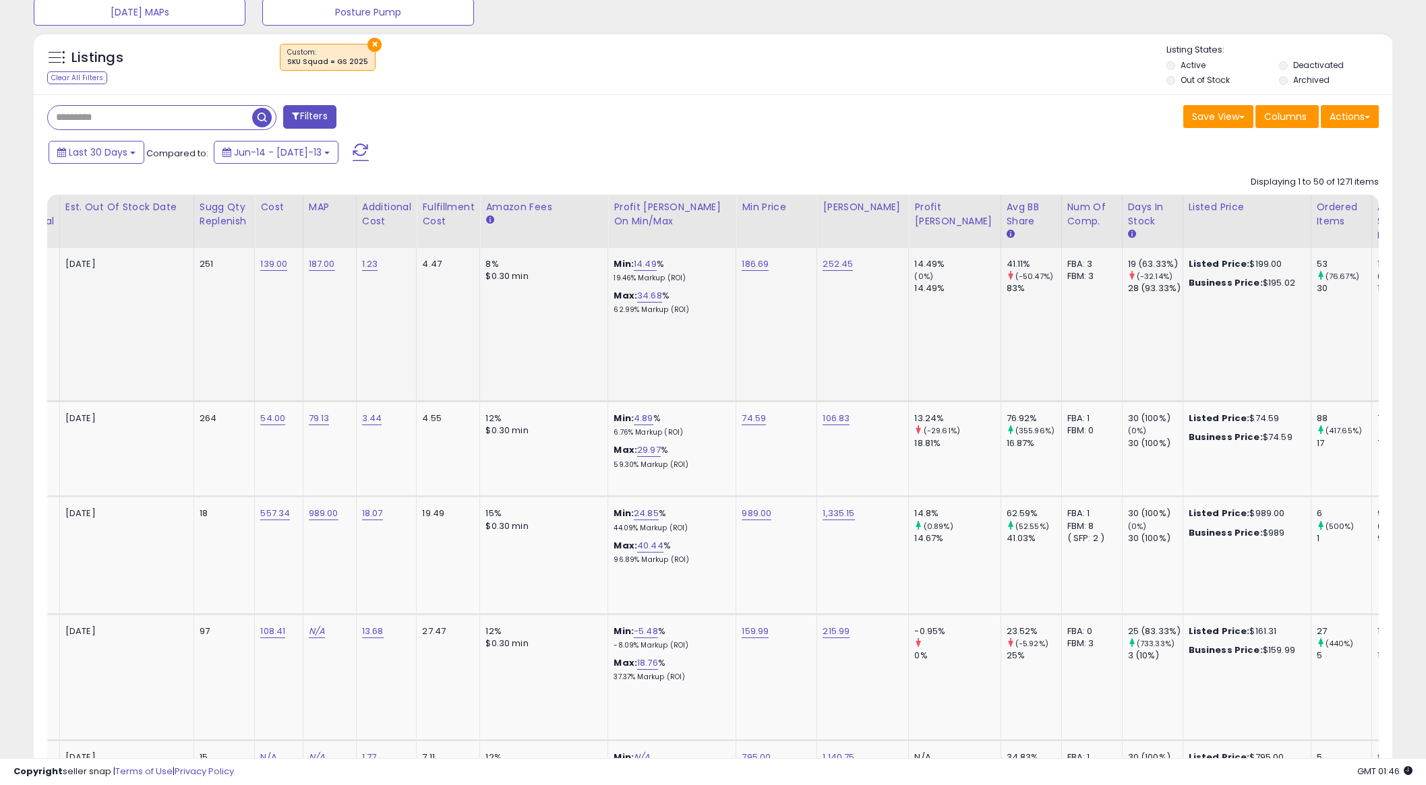
scroll to position [0, 679]
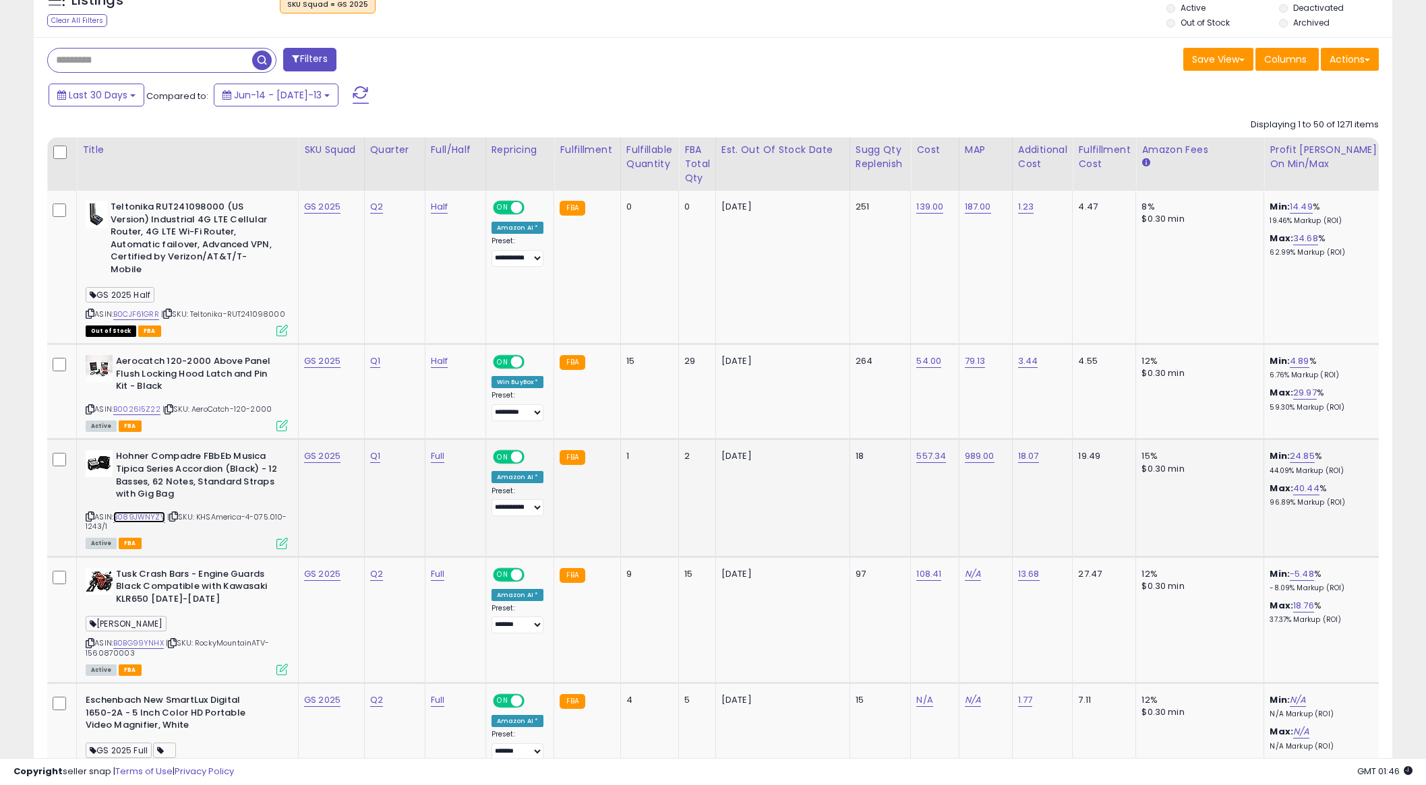
click at [125, 512] on link "B089JWNYZV" at bounding box center [139, 517] width 52 height 11
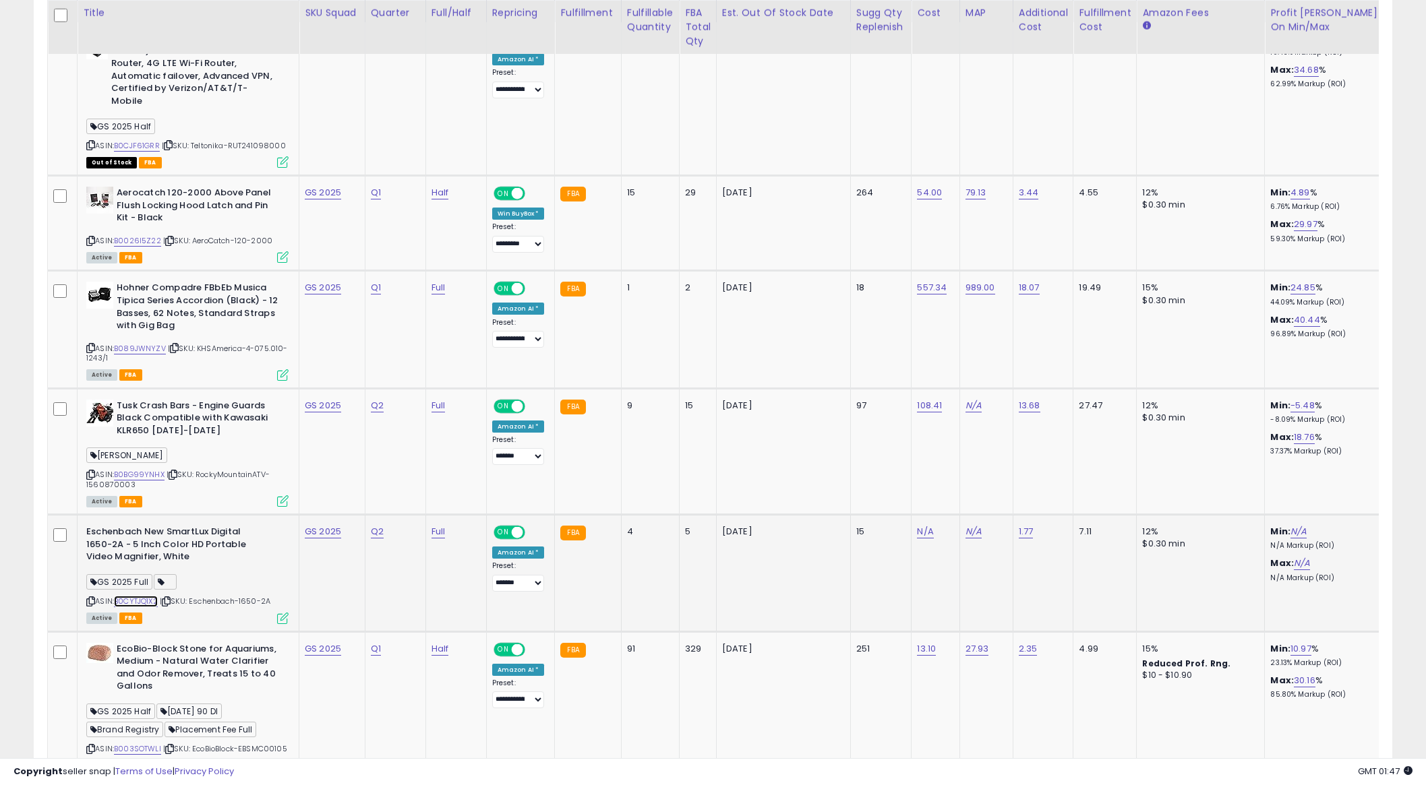
click at [148, 596] on link "B0CYTJQ1X2" at bounding box center [136, 601] width 44 height 11
click at [146, 596] on link "B0CYTJQ1X2" at bounding box center [136, 601] width 44 height 11
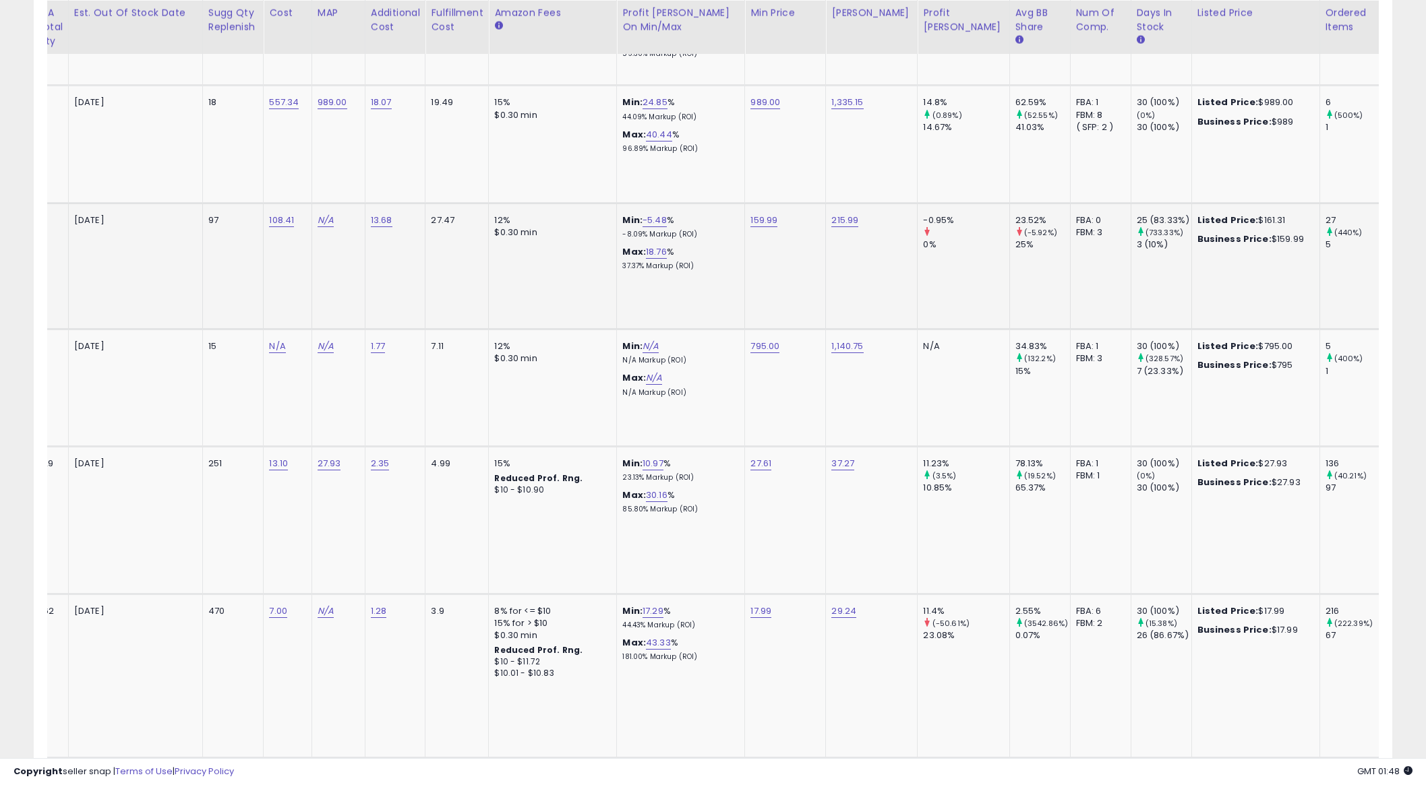
scroll to position [0, 665]
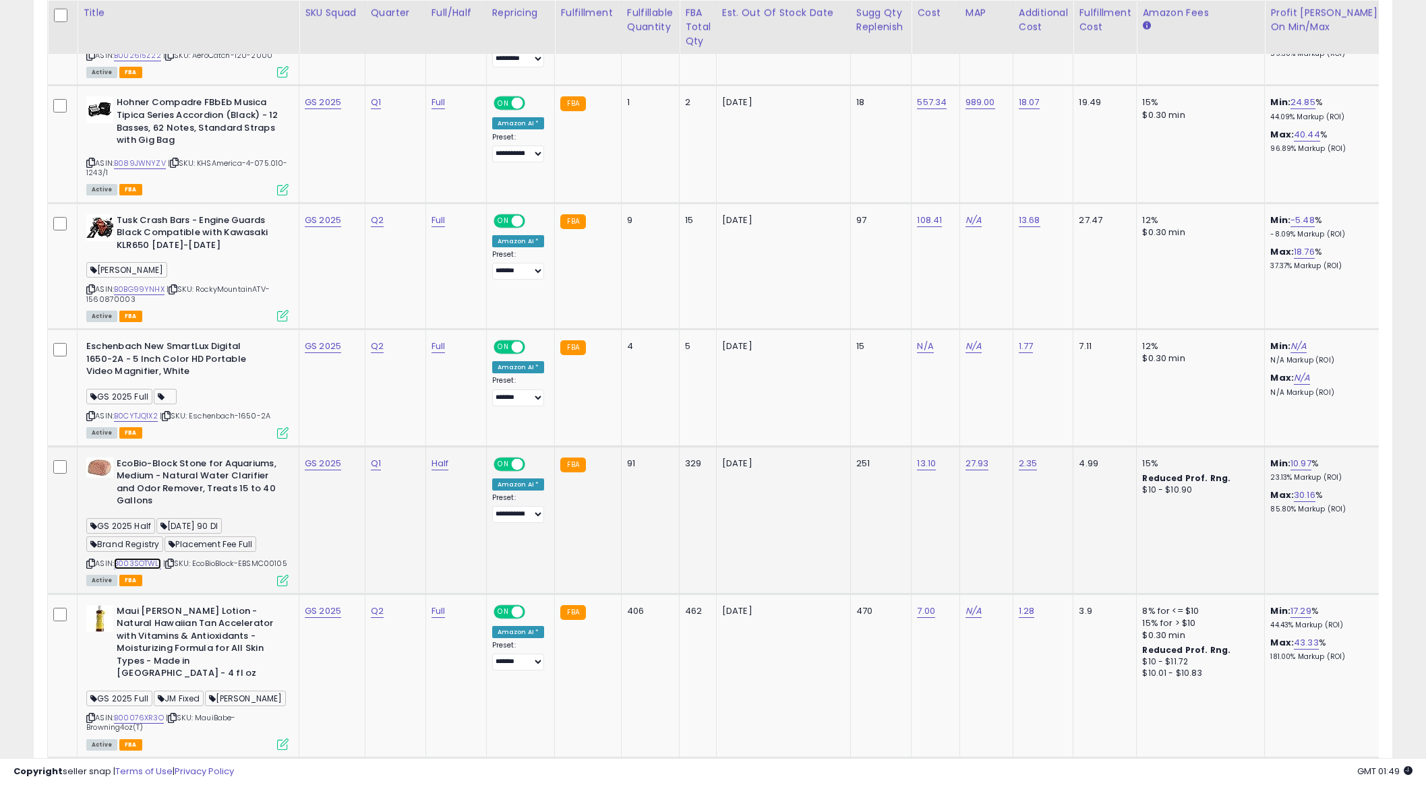
click at [144, 558] on link "B003SOTWLI" at bounding box center [137, 563] width 47 height 11
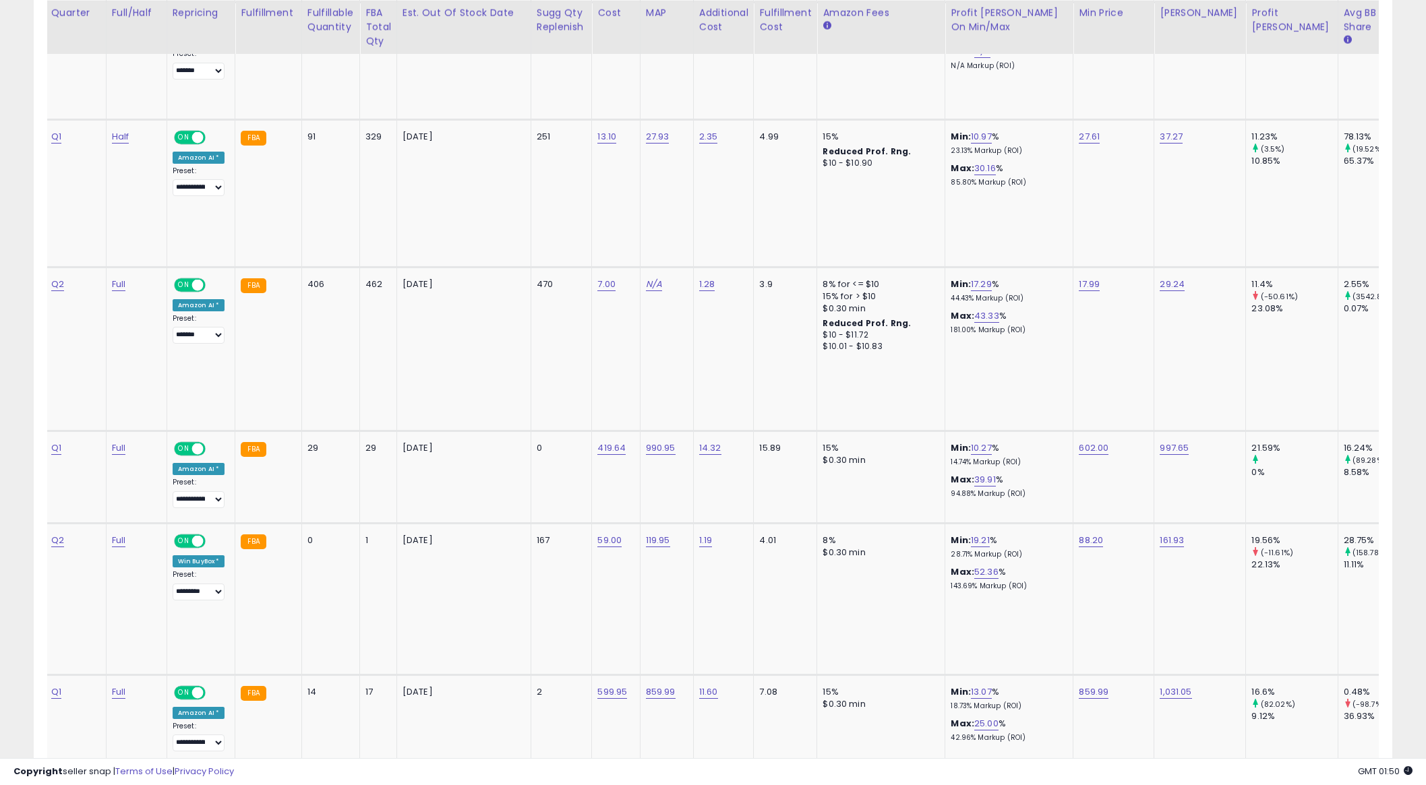
scroll to position [0, 320]
click at [206, 491] on select "**********" at bounding box center [199, 499] width 52 height 17
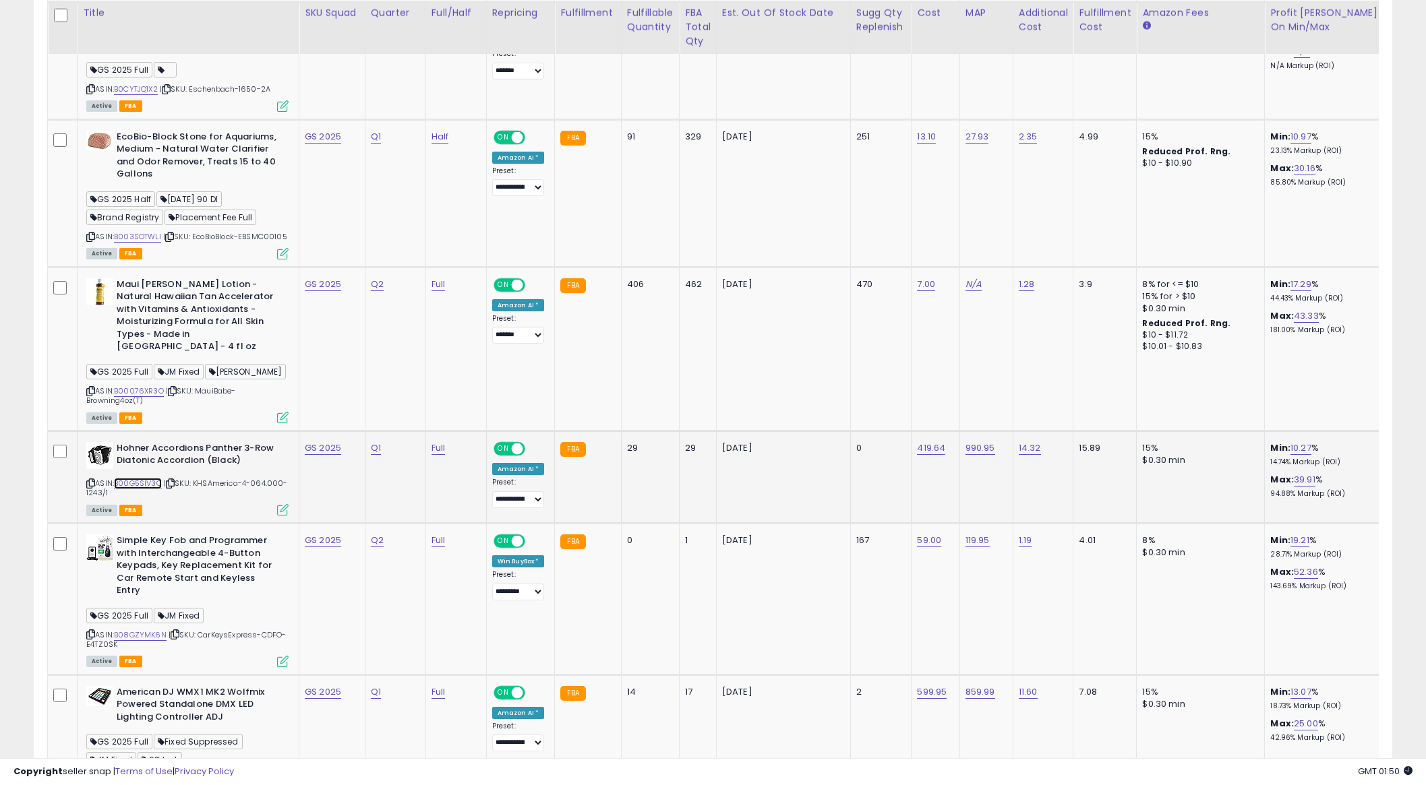
click at [145, 478] on link "B00G5SIV3O" at bounding box center [138, 483] width 48 height 11
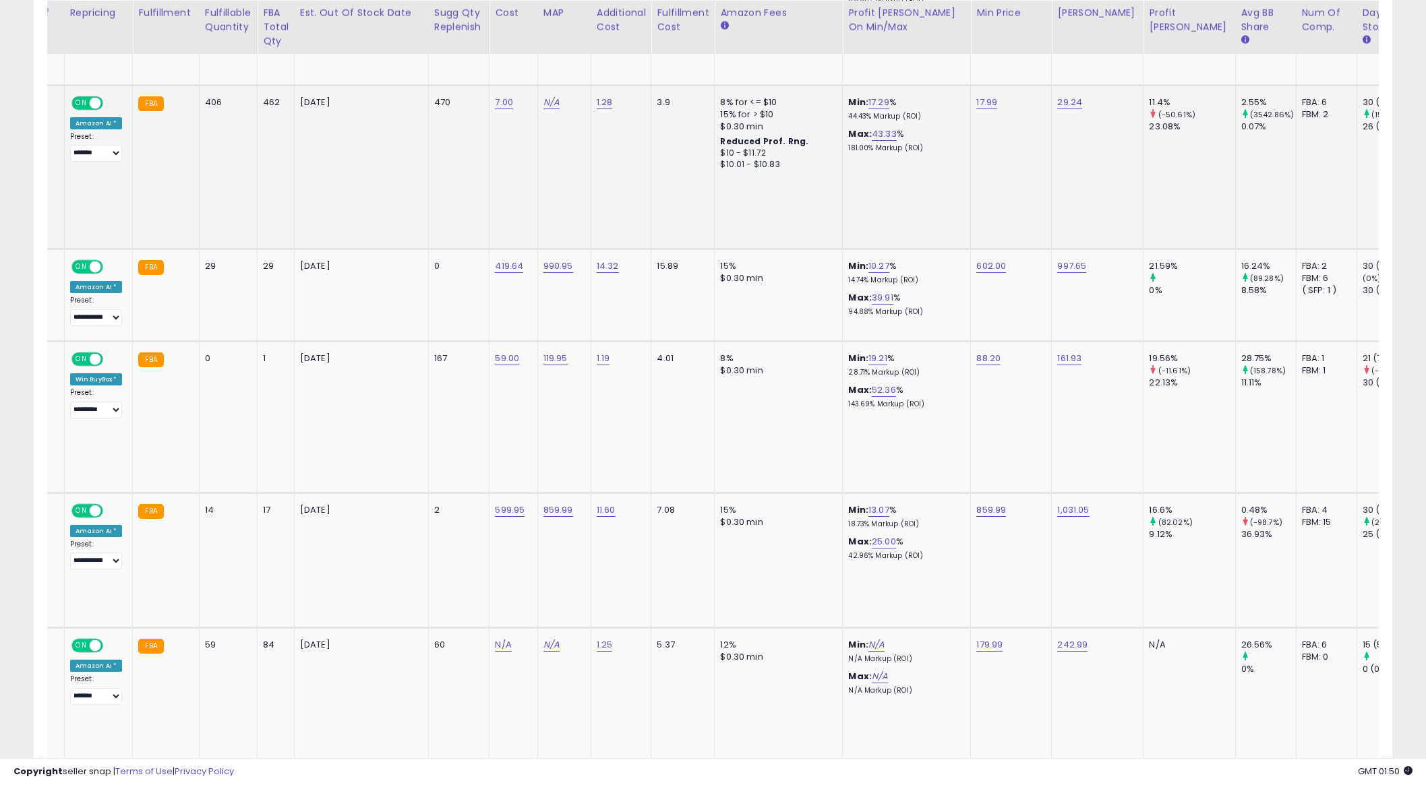
scroll to position [0, 520]
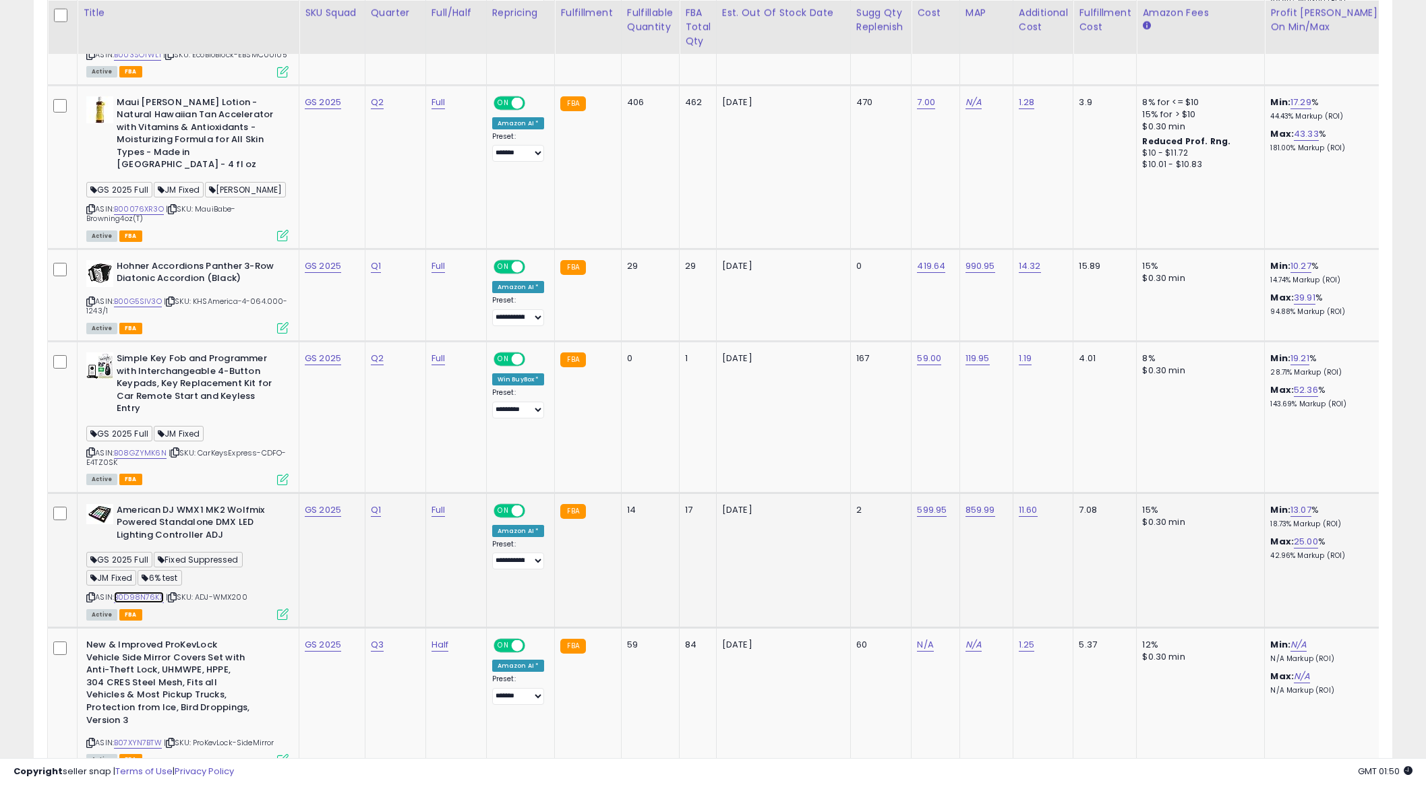
click at [150, 592] on link "B0D98N76KX" at bounding box center [139, 597] width 50 height 11
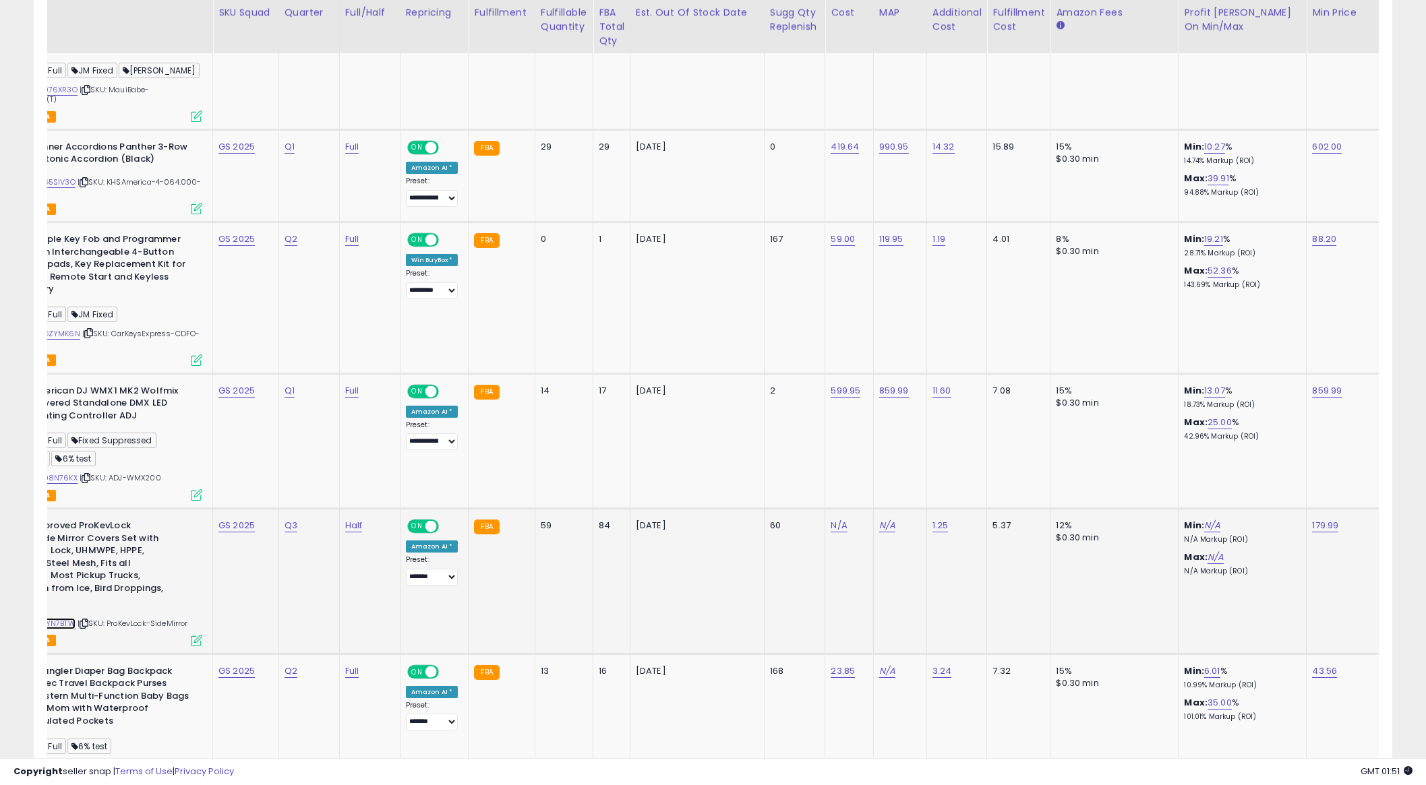
click at [61, 618] on link "B07XYN7BTW" at bounding box center [52, 623] width 48 height 11
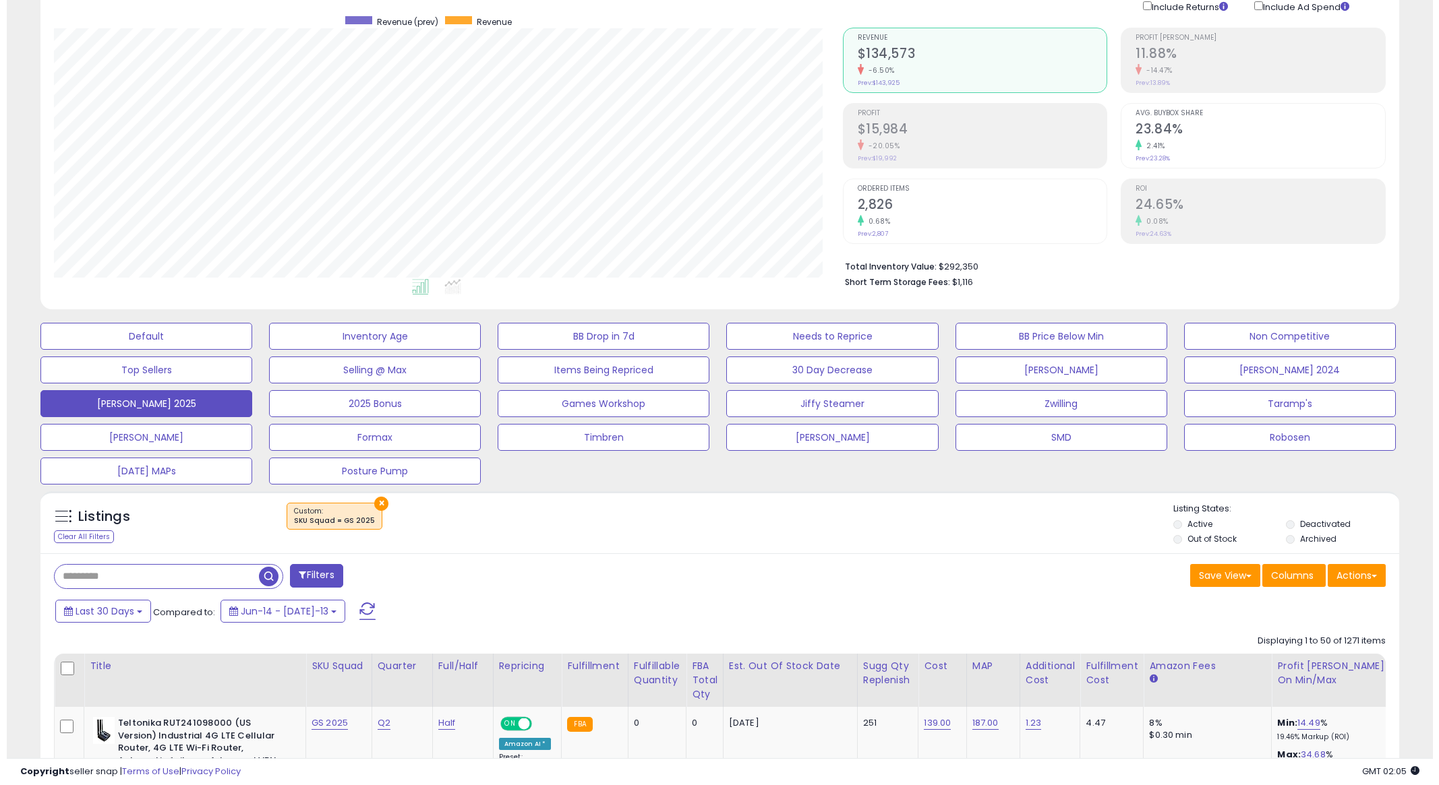
scroll to position [0, 0]
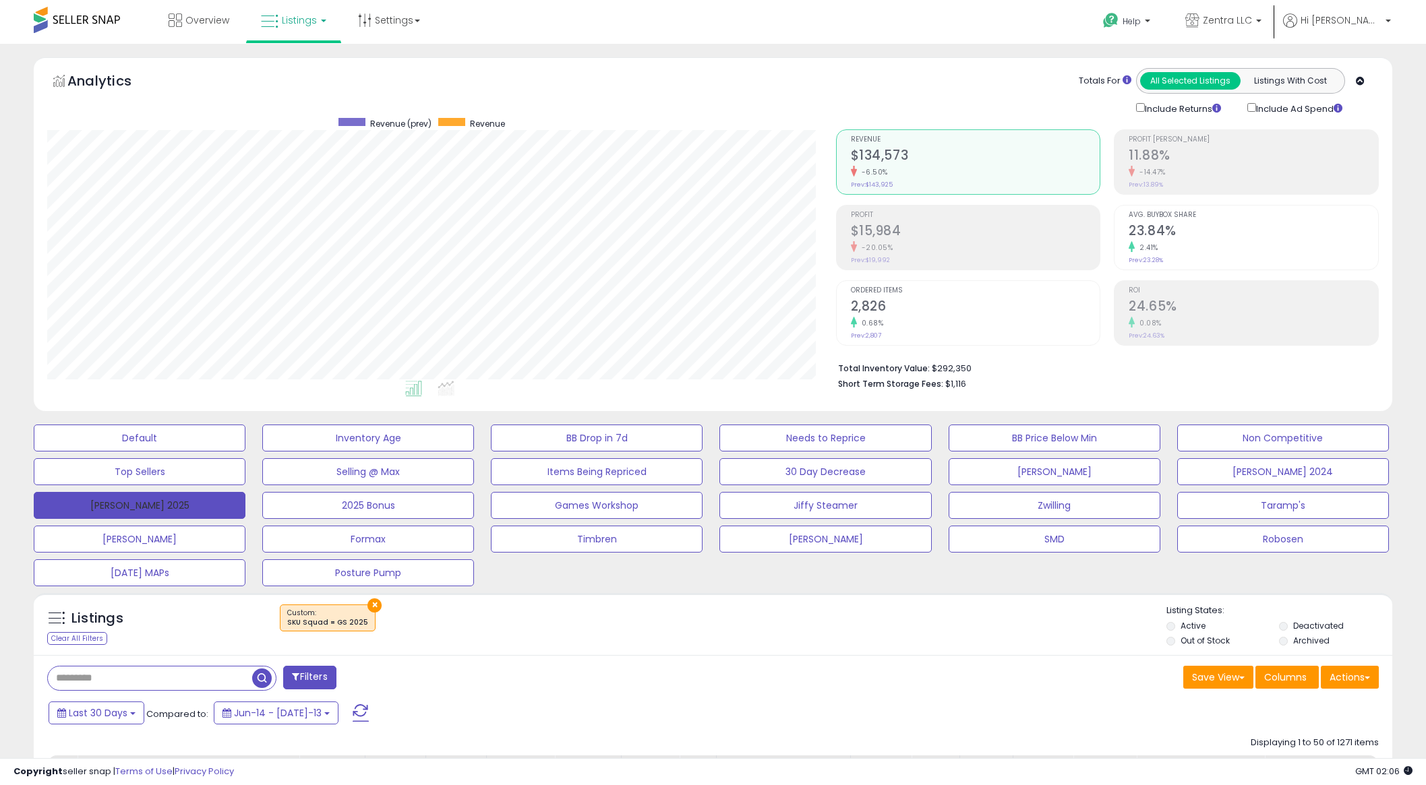
drag, startPoint x: 202, startPoint y: 505, endPoint x: 661, endPoint y: 653, distance: 482.3
click at [202, 505] on button "[PERSON_NAME] 2025" at bounding box center [140, 505] width 212 height 27
click at [829, 667] on div "Save View Save As New View Columns Actions [GEOGRAPHIC_DATA]" at bounding box center [1051, 679] width 676 height 26
